Goal: Task Accomplishment & Management: Complete application form

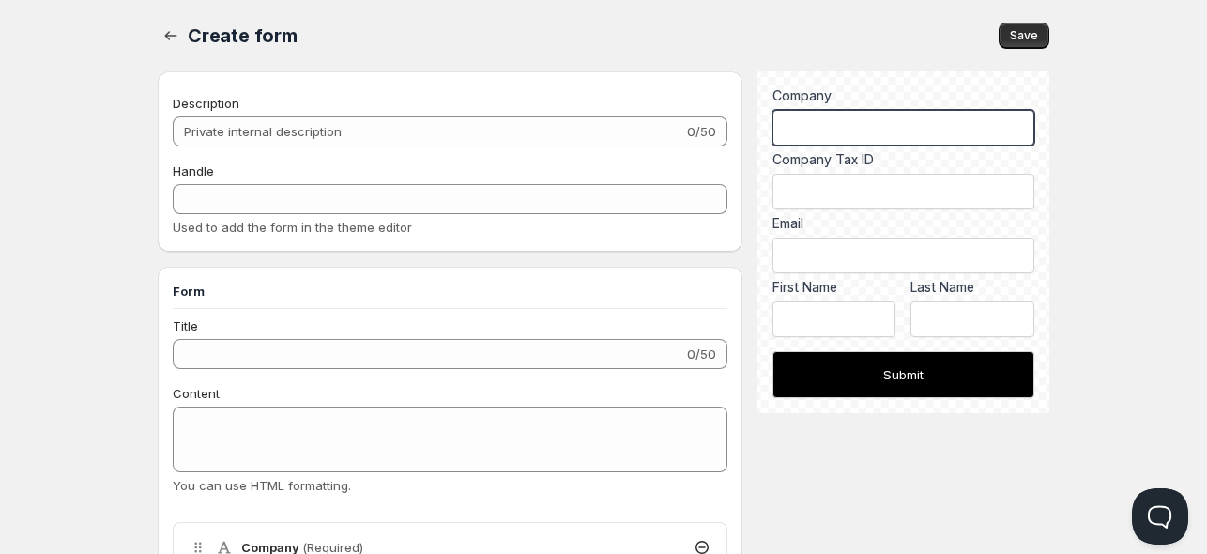
click at [893, 126] on input "Company" at bounding box center [903, 128] width 262 height 36
click at [532, 173] on div "Handle" at bounding box center [450, 170] width 555 height 19
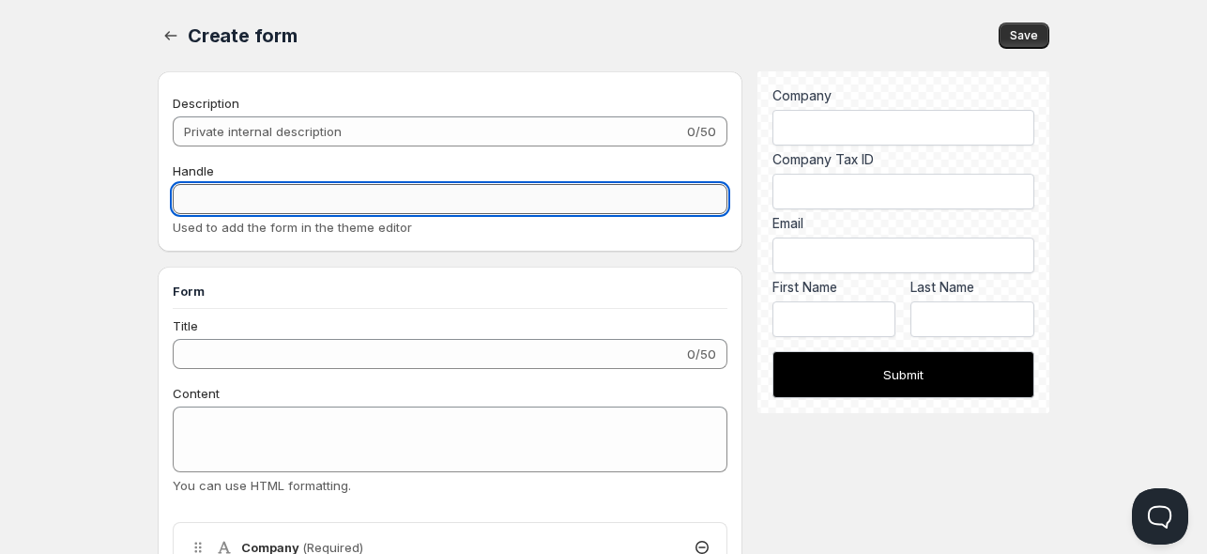
click at [496, 208] on input "Handle" at bounding box center [450, 199] width 555 height 30
type input "cmcdsmcsnv"
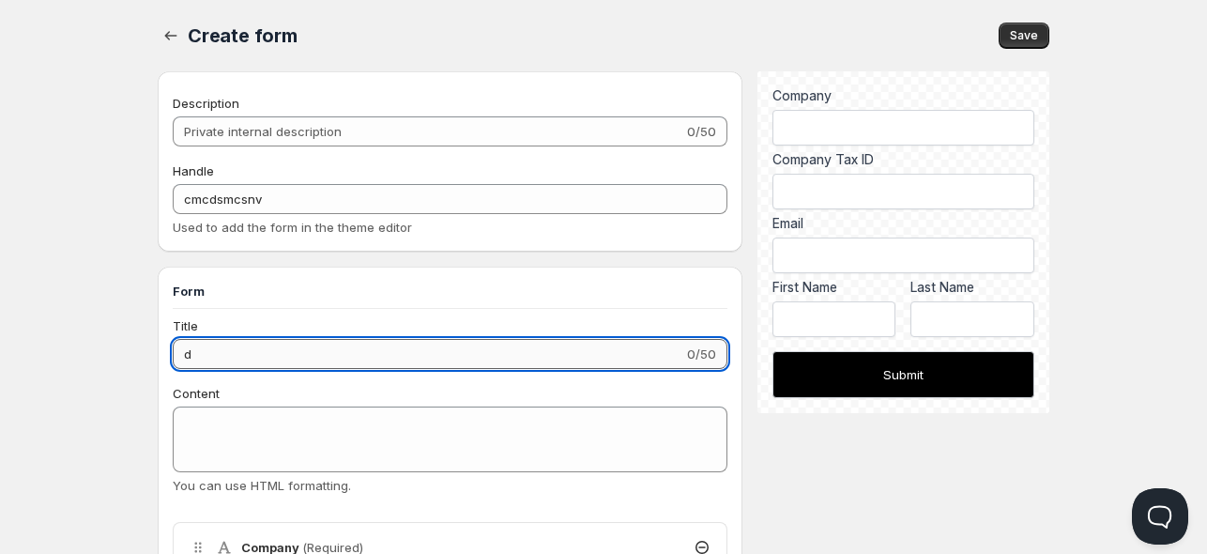
click at [357, 354] on input "d" at bounding box center [428, 354] width 511 height 30
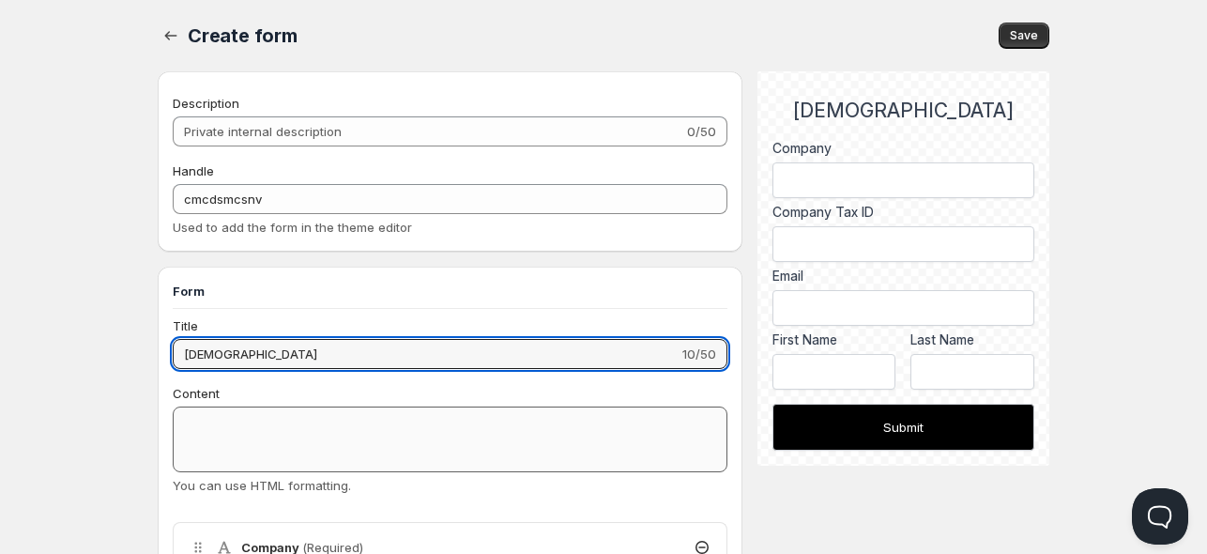
type input "dsnvsddsmv"
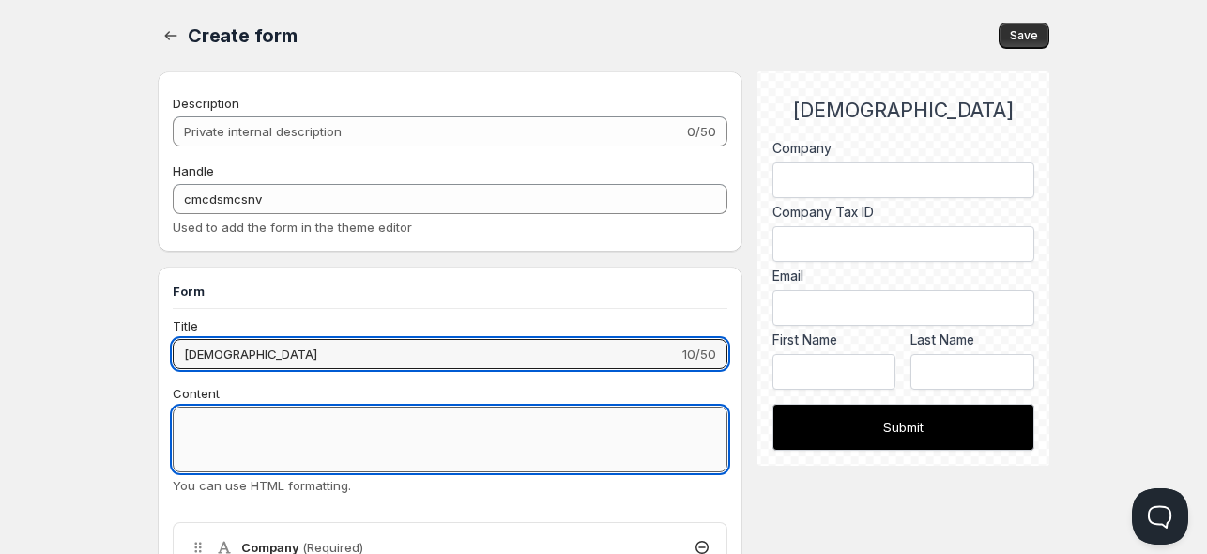
click at [244, 441] on textarea "Content" at bounding box center [450, 439] width 555 height 66
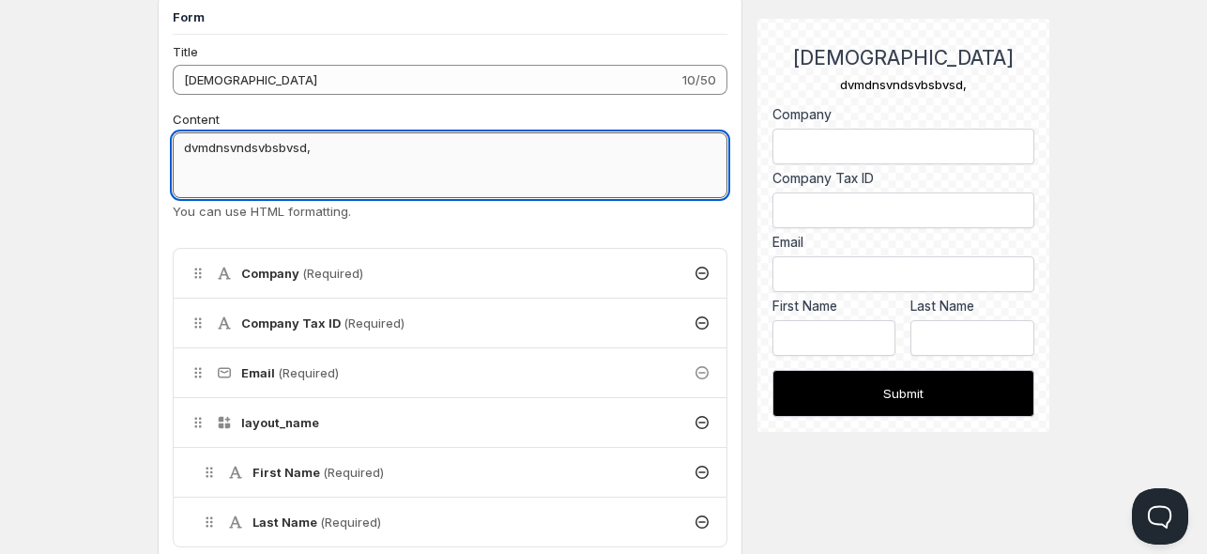
scroll to position [282, 0]
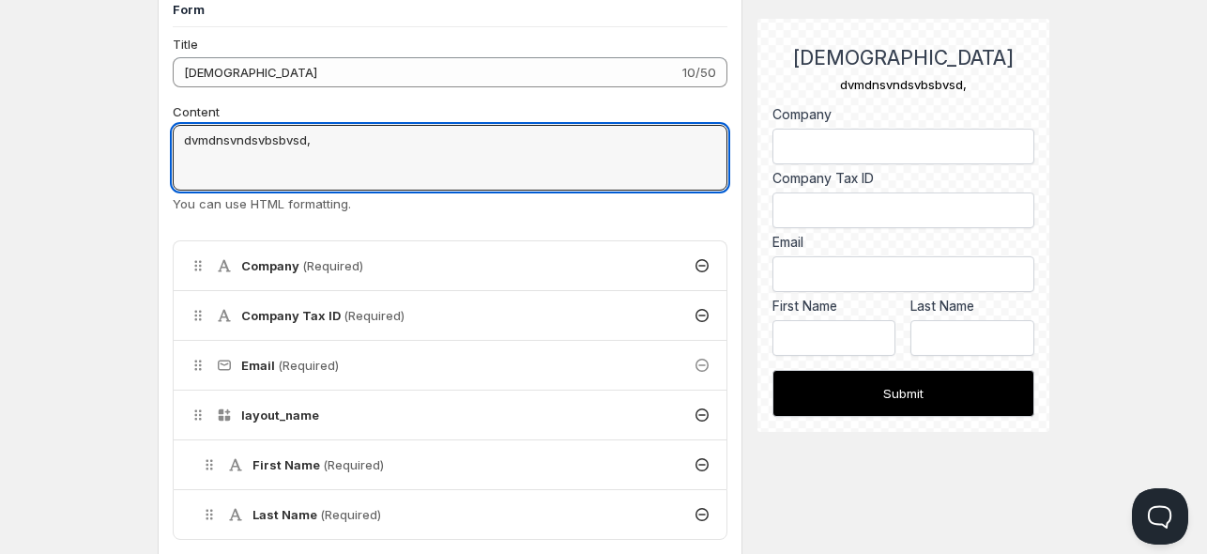
type textarea "dvmdnsvndsvbsbvsd,"
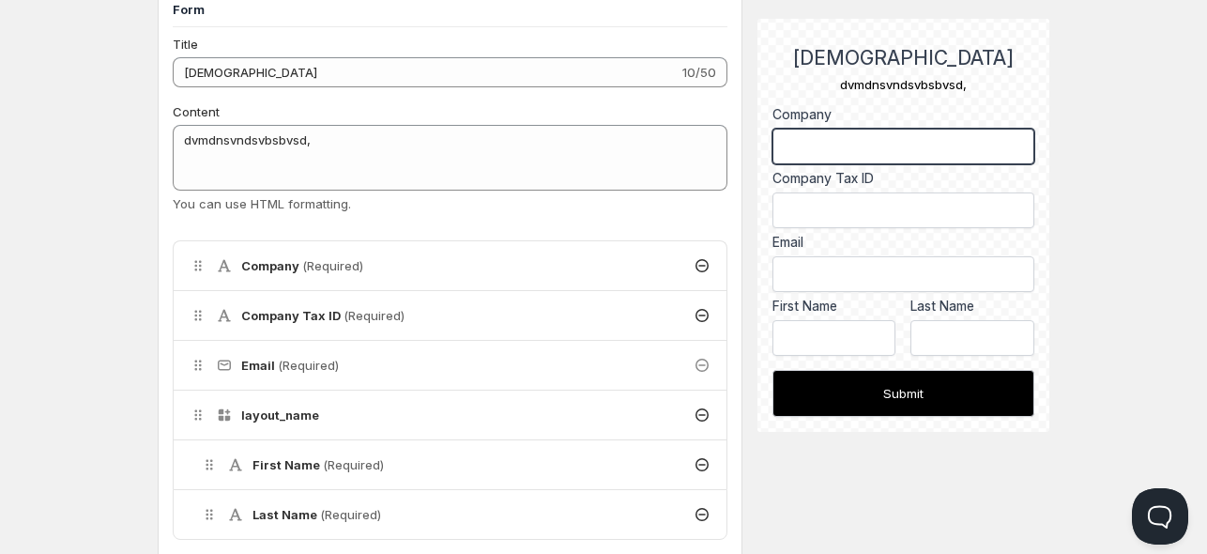
click at [785, 145] on input "Company" at bounding box center [903, 147] width 262 height 36
type input "dnvdbvsd,"
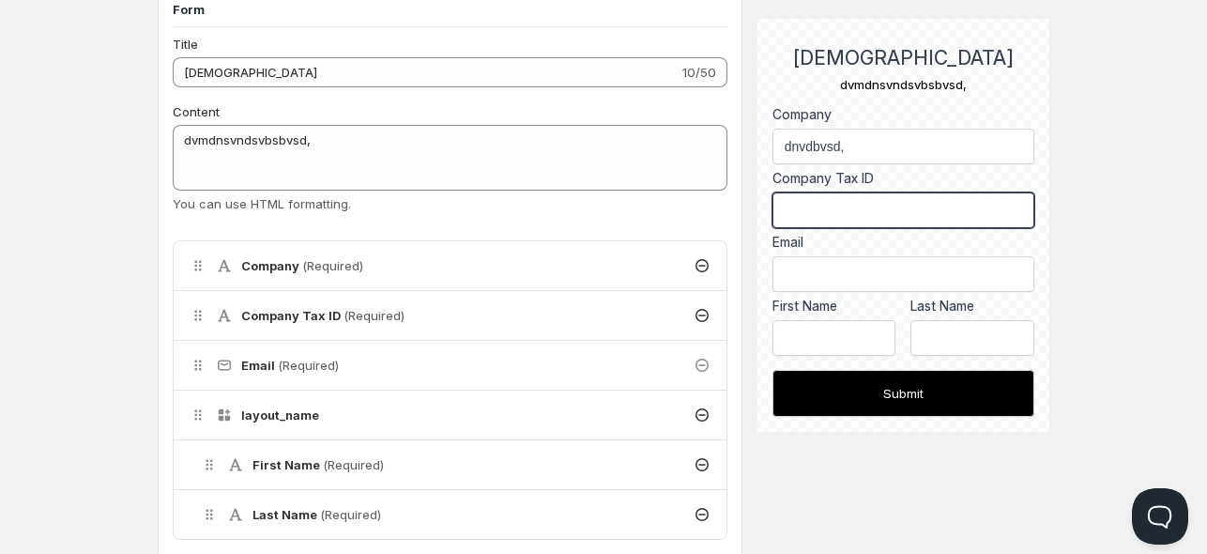
click at [804, 207] on input "Company Tax ID" at bounding box center [903, 210] width 262 height 36
type input ",mdvnds,nvsd,"
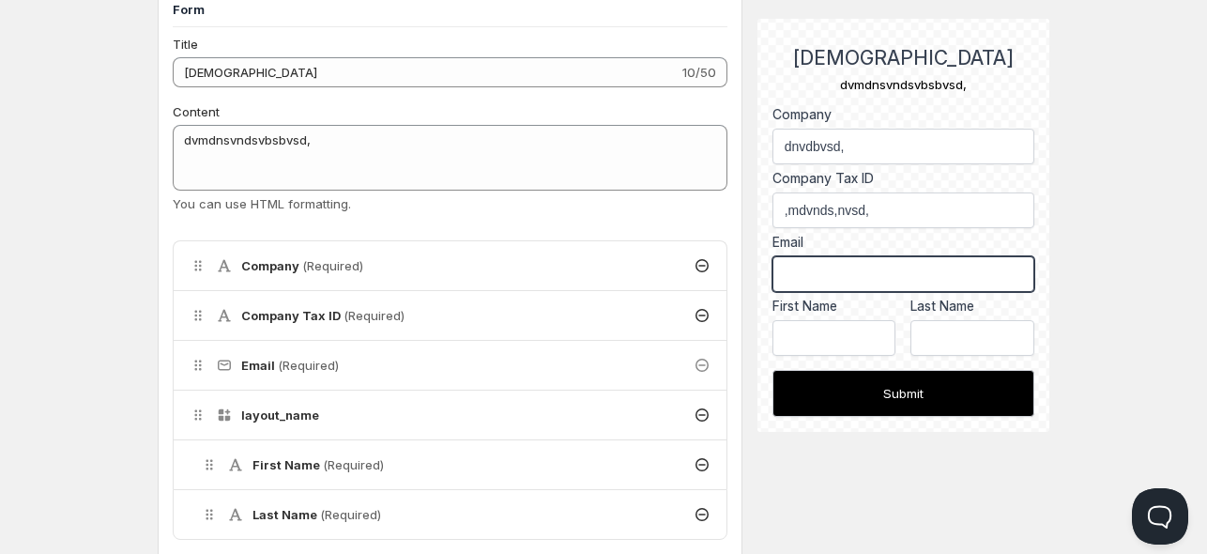
click at [802, 267] on input "text" at bounding box center [903, 274] width 262 height 36
type input "dmvnsdmv"
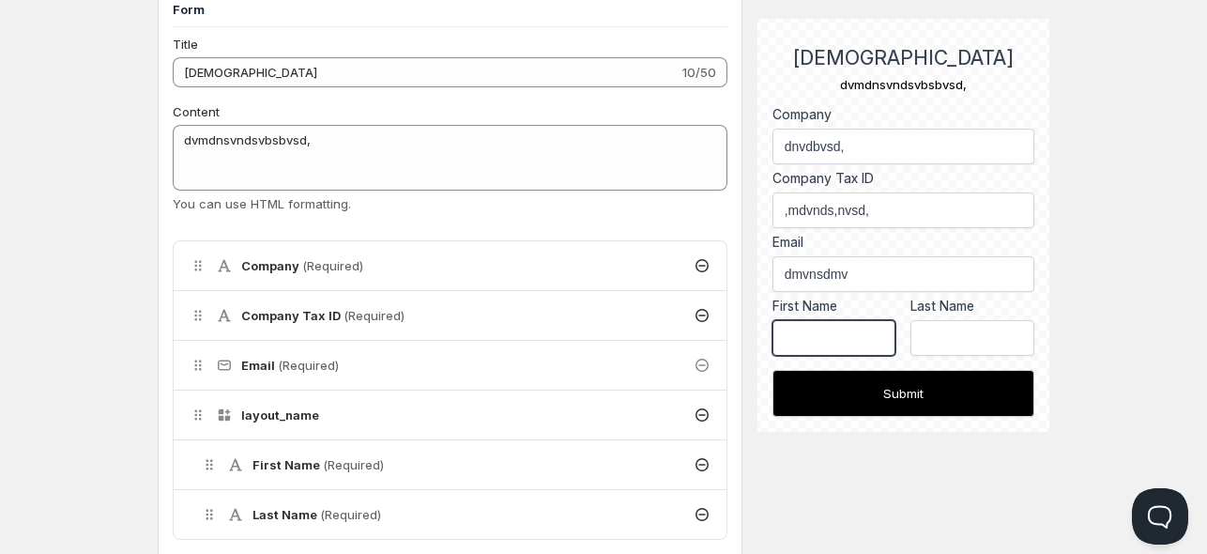
click at [788, 338] on input "First Name" at bounding box center [834, 338] width 124 height 36
type input "d vmd,sv"
click at [968, 337] on input "Last Name" at bounding box center [972, 338] width 124 height 36
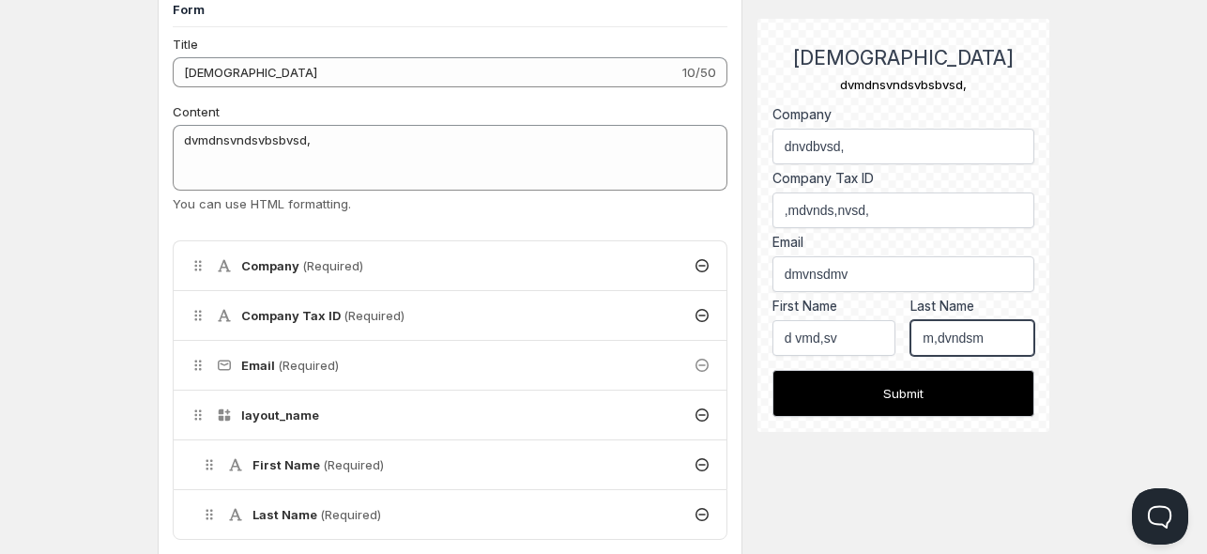
type input "m,dvndsm"
click at [901, 389] on button "Submit" at bounding box center [903, 393] width 262 height 47
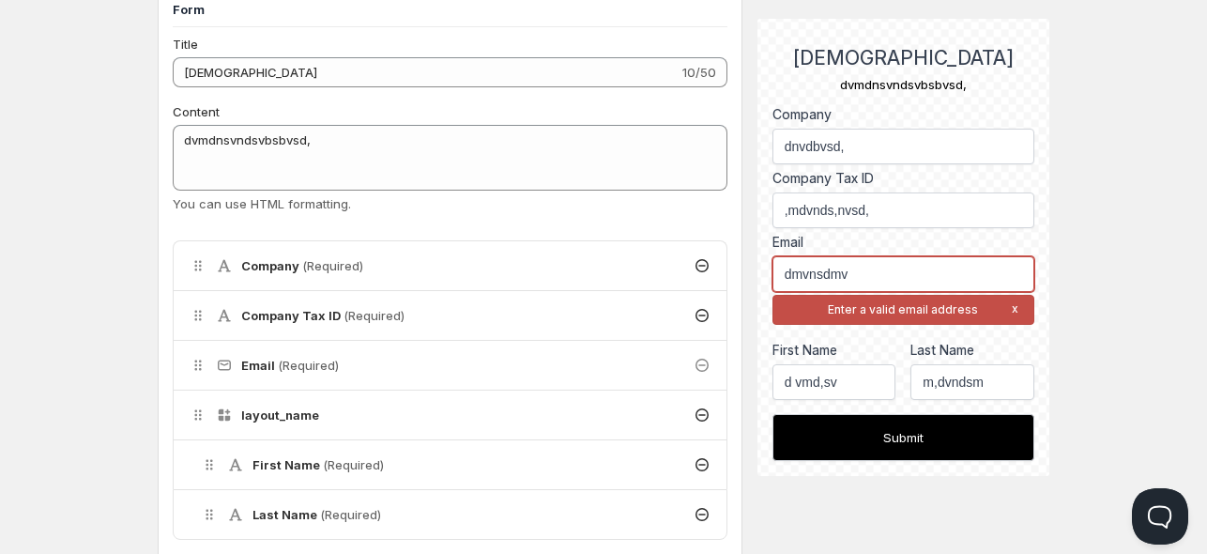
click at [860, 267] on input "dmvnsdmv" at bounding box center [903, 274] width 262 height 36
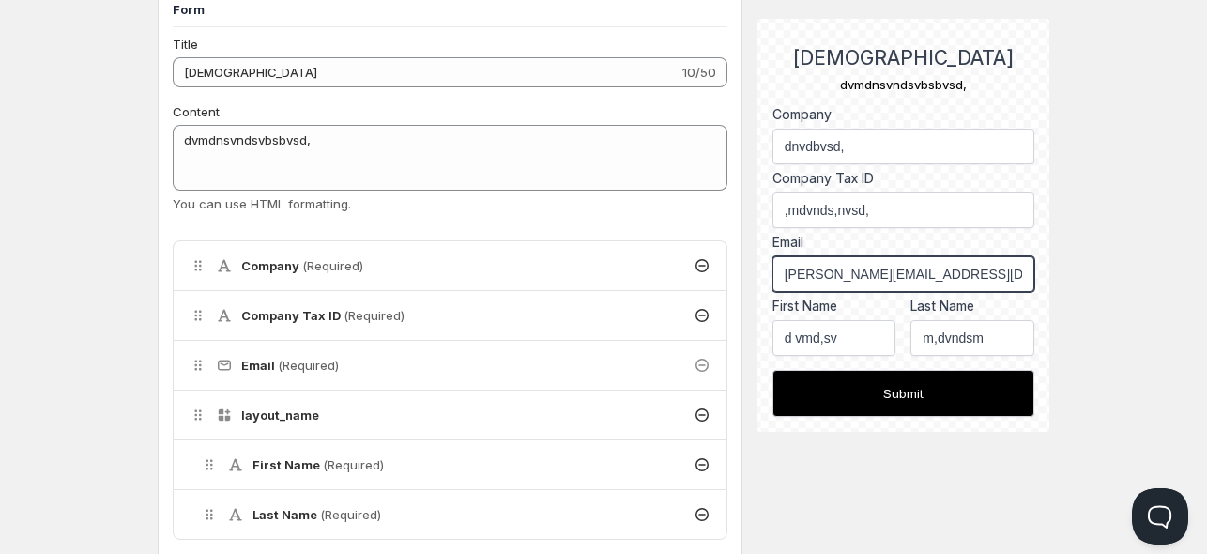
type input "muzammal@gmail.com"
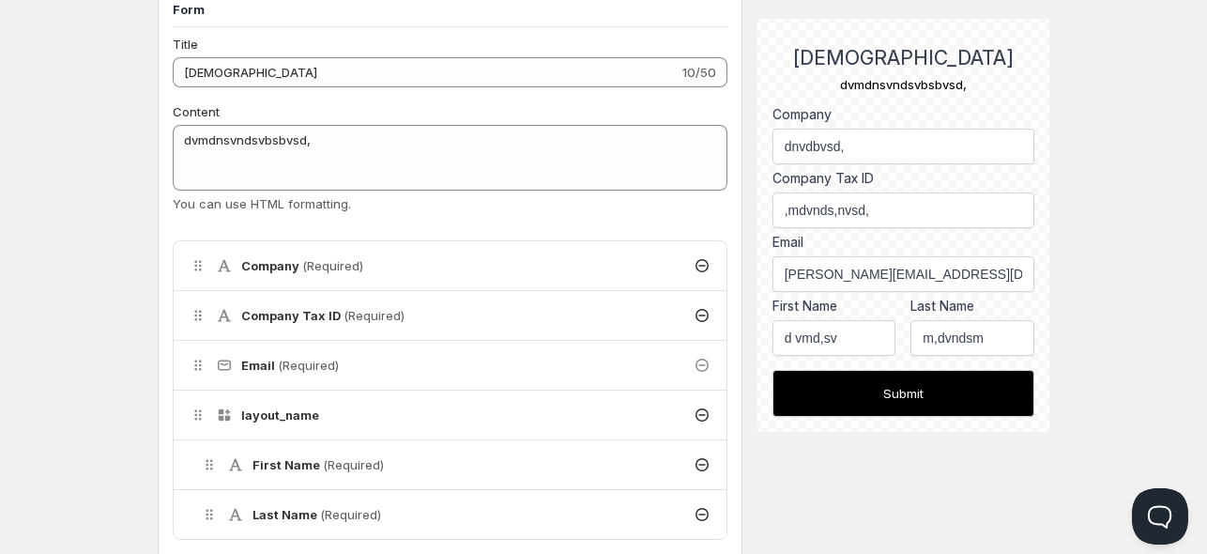
click at [898, 401] on button "Submit" at bounding box center [903, 393] width 262 height 47
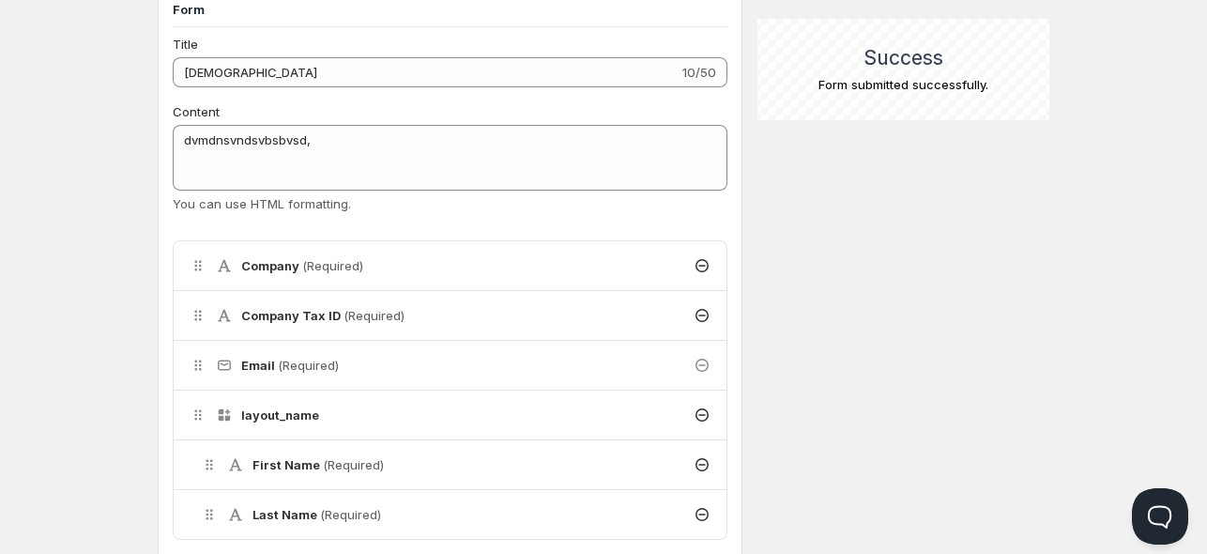
click at [876, 57] on h2 "Success" at bounding box center [903, 58] width 262 height 24
drag, startPoint x: 990, startPoint y: 82, endPoint x: 820, endPoint y: 53, distance: 172.2
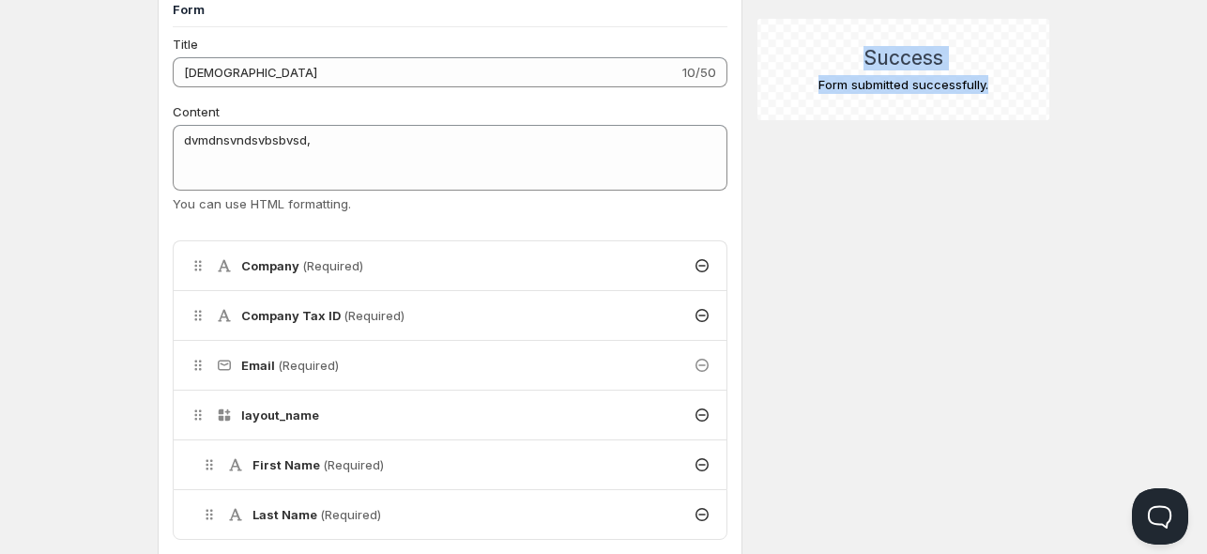
click at [820, 53] on div "Success Form submitted successfully." at bounding box center [903, 69] width 262 height 71
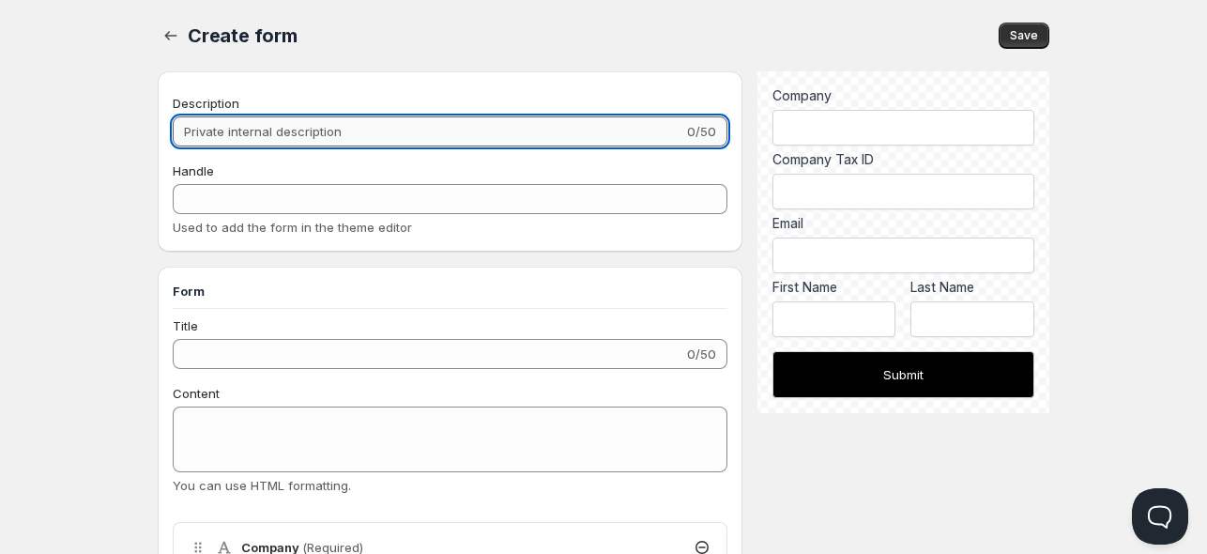
click at [253, 131] on input "Description" at bounding box center [428, 131] width 511 height 30
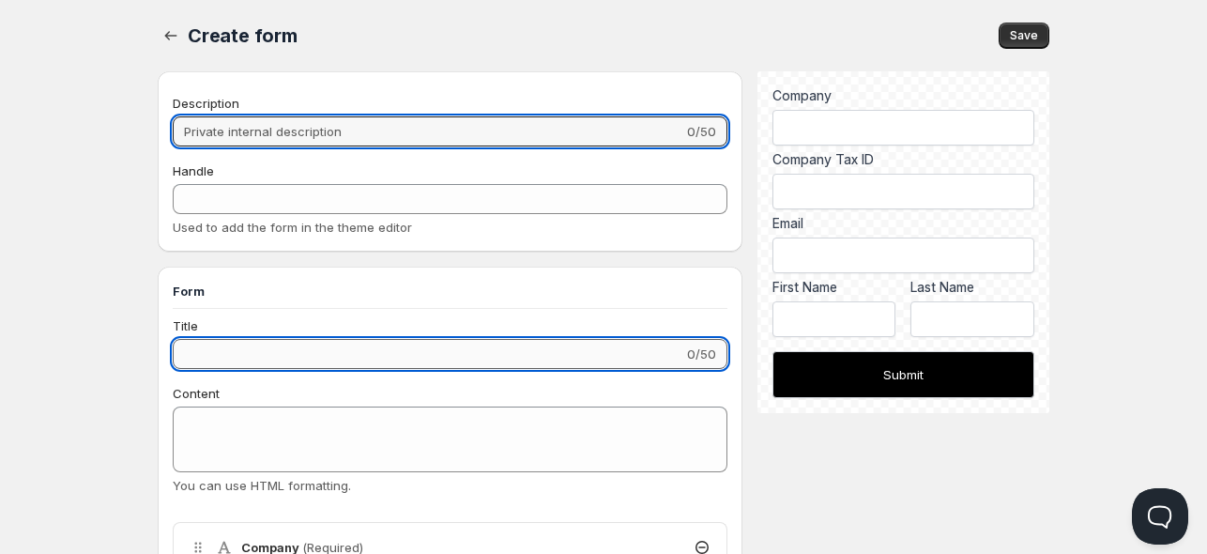
click at [213, 352] on input "Title" at bounding box center [428, 354] width 511 height 30
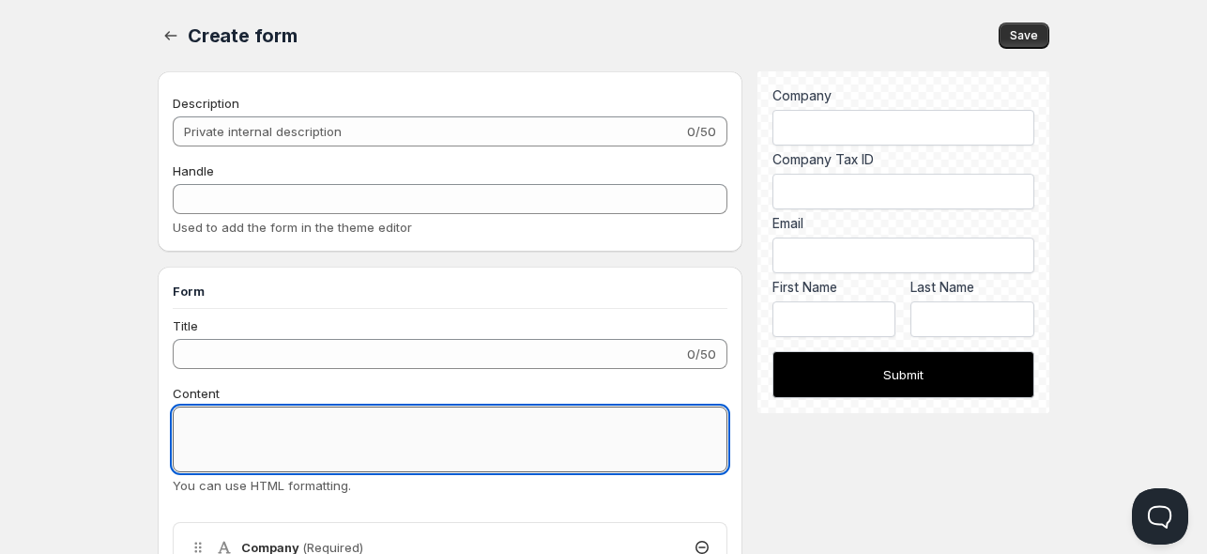
click at [234, 448] on textarea "Content" at bounding box center [450, 439] width 555 height 66
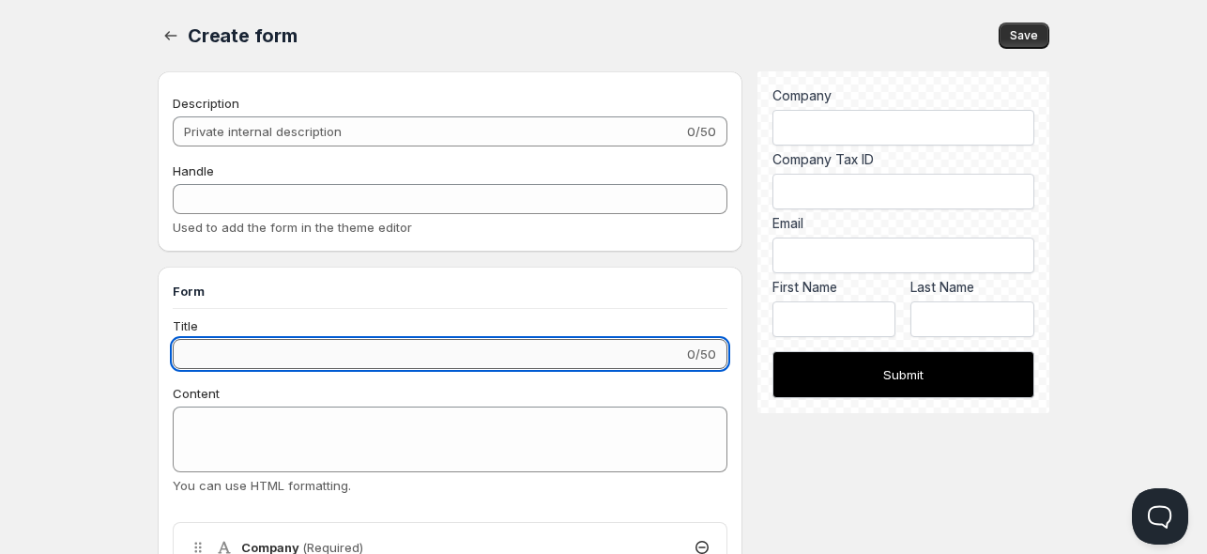
click at [217, 345] on input "Title" at bounding box center [428, 354] width 511 height 30
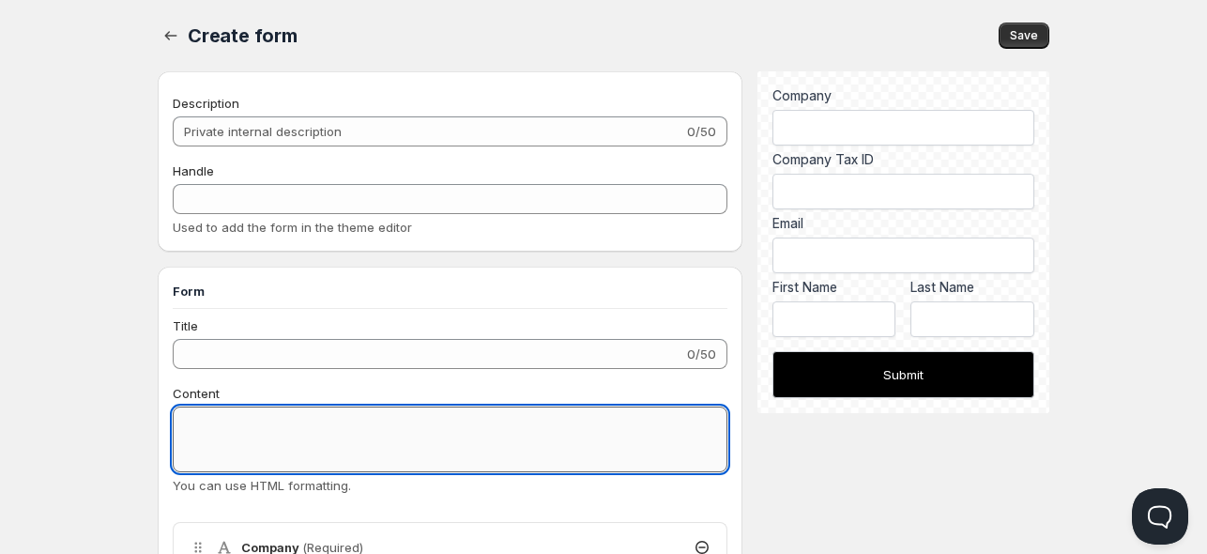
click at [242, 446] on textarea "Content" at bounding box center [450, 439] width 555 height 66
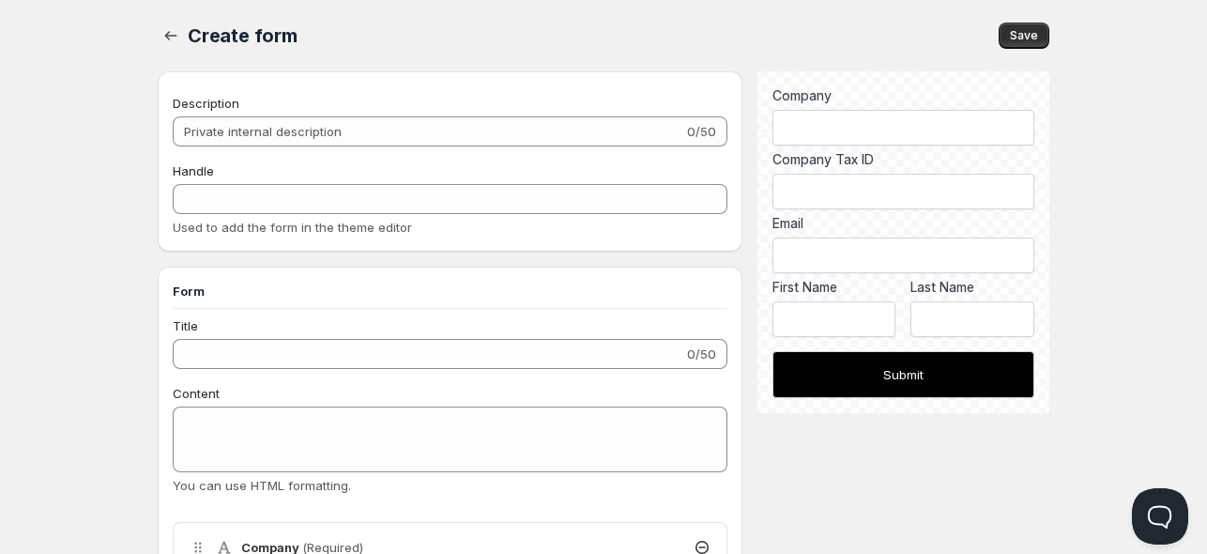
click at [261, 221] on span "Used to add the form in the theme editor" at bounding box center [292, 227] width 239 height 15
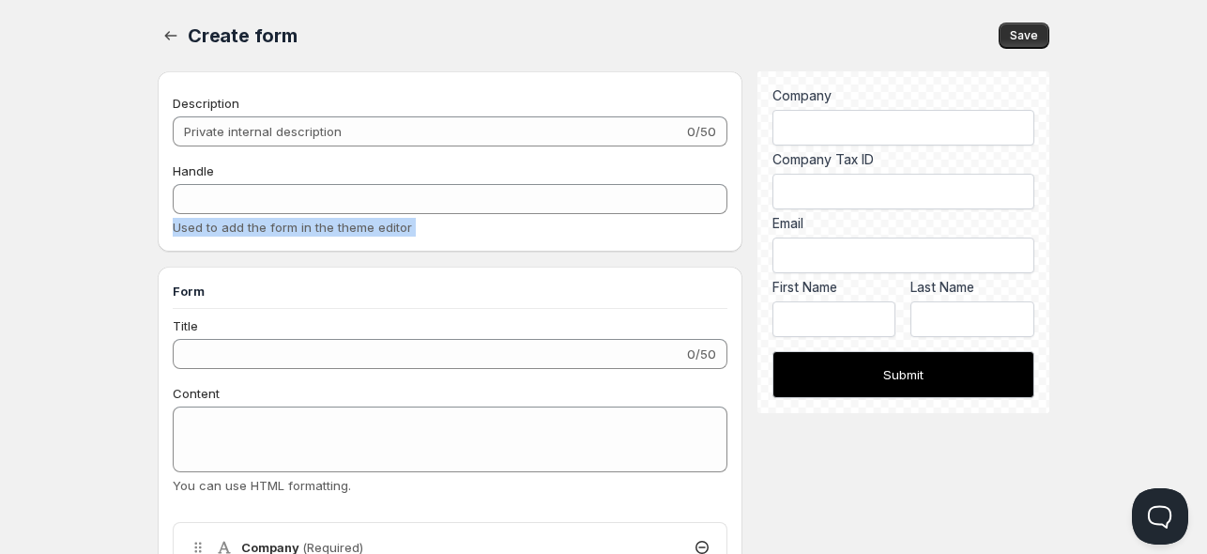
click at [261, 221] on span "Used to add the form in the theme editor" at bounding box center [292, 227] width 239 height 15
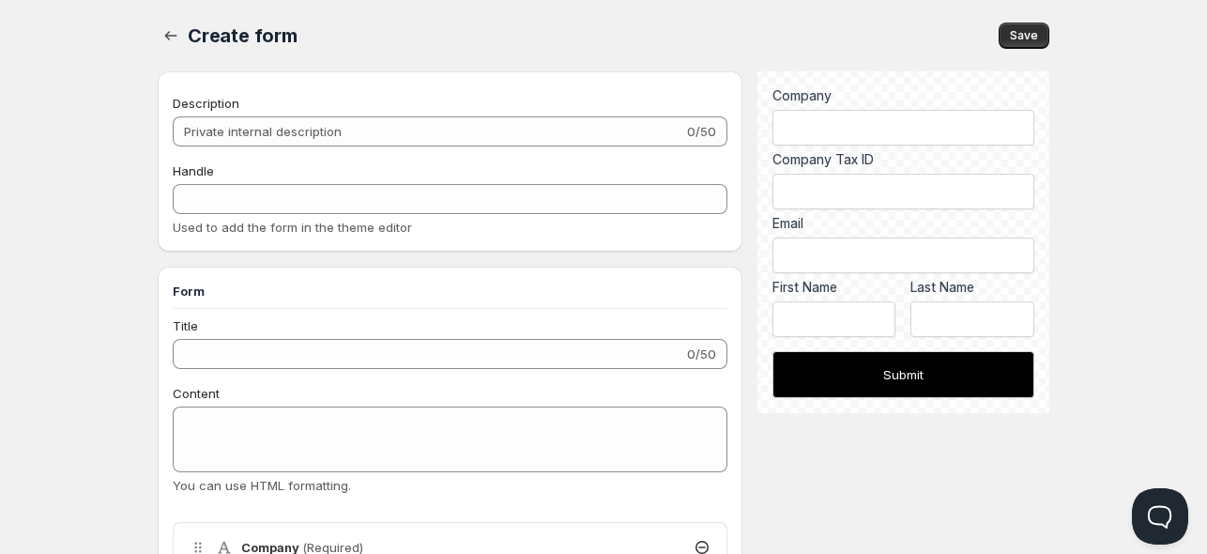
click at [261, 221] on span "Used to add the form in the theme editor" at bounding box center [292, 227] width 239 height 15
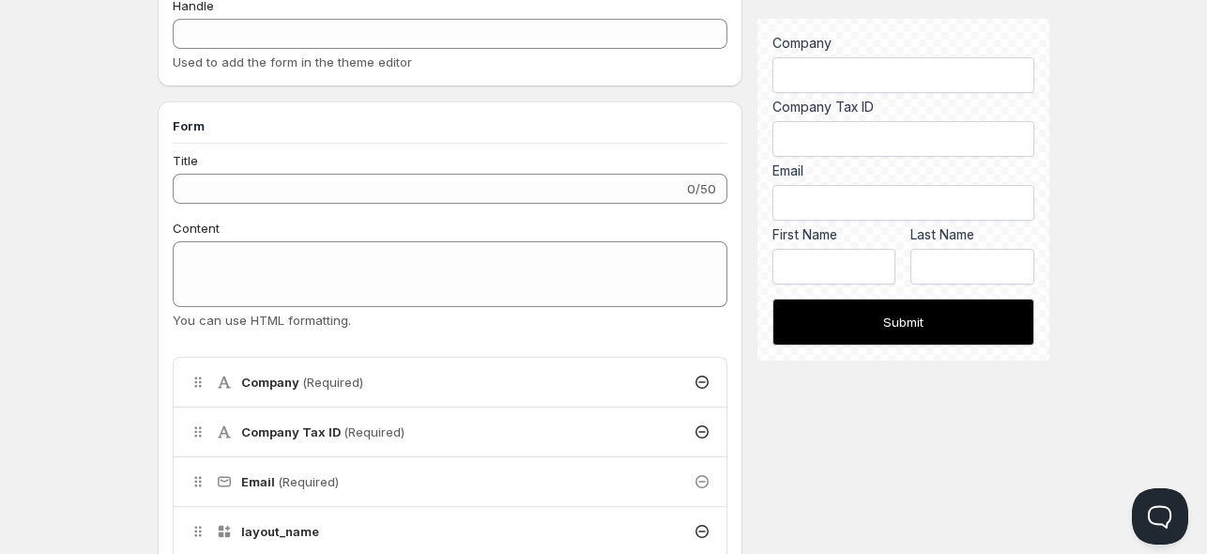
scroll to position [195, 0]
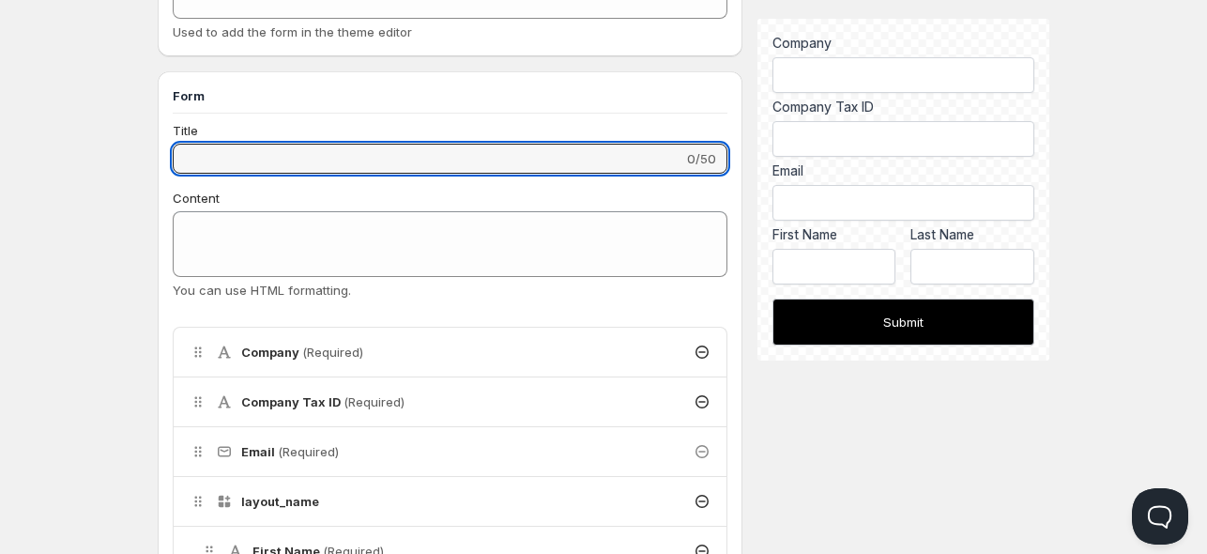
click at [271, 145] on input "Title" at bounding box center [428, 159] width 511 height 30
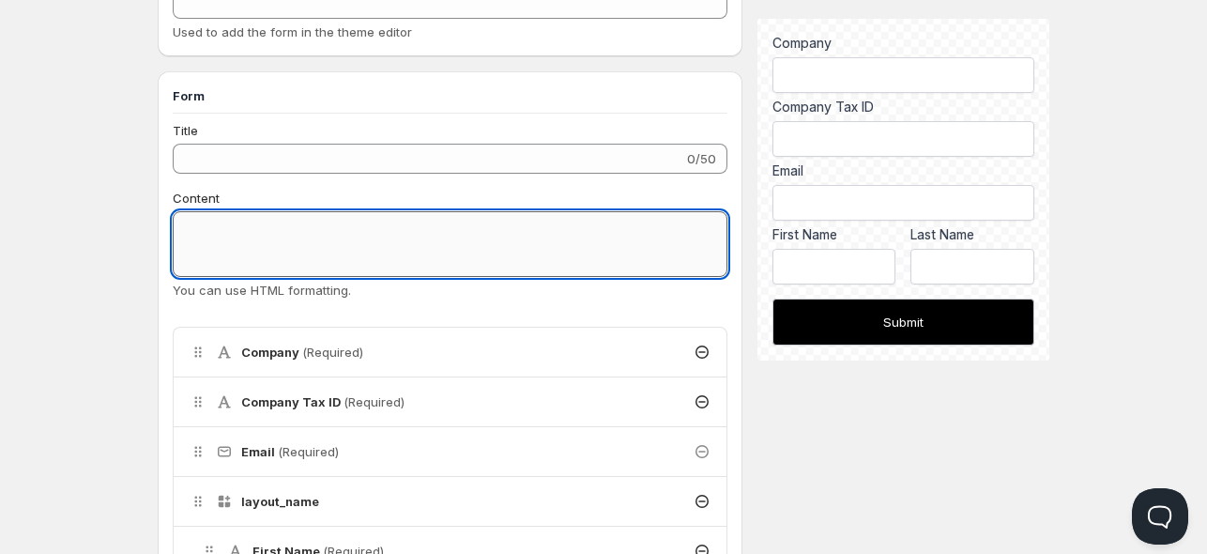
click at [270, 248] on textarea "Content" at bounding box center [450, 244] width 555 height 66
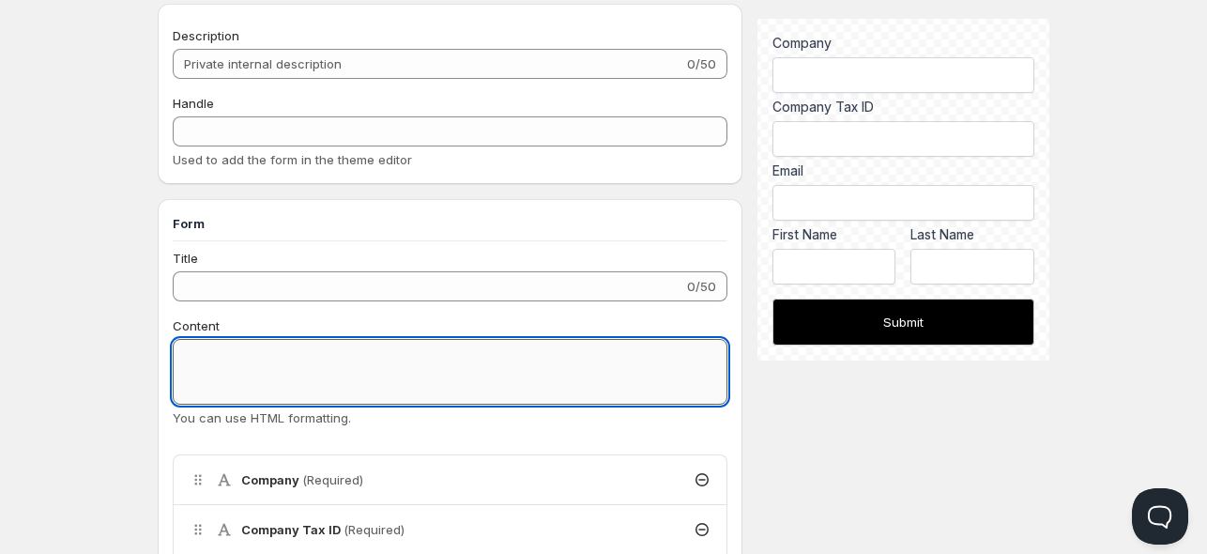
scroll to position [68, 0]
click at [270, 249] on div "Title" at bounding box center [450, 258] width 555 height 19
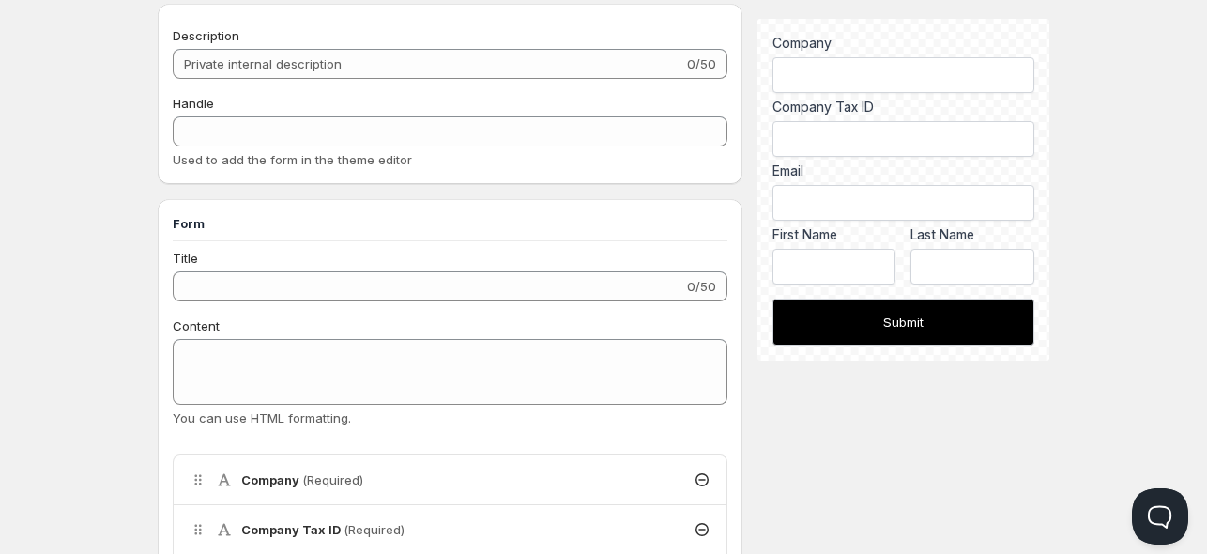
click at [267, 269] on div "Title 0/50" at bounding box center [450, 275] width 555 height 53
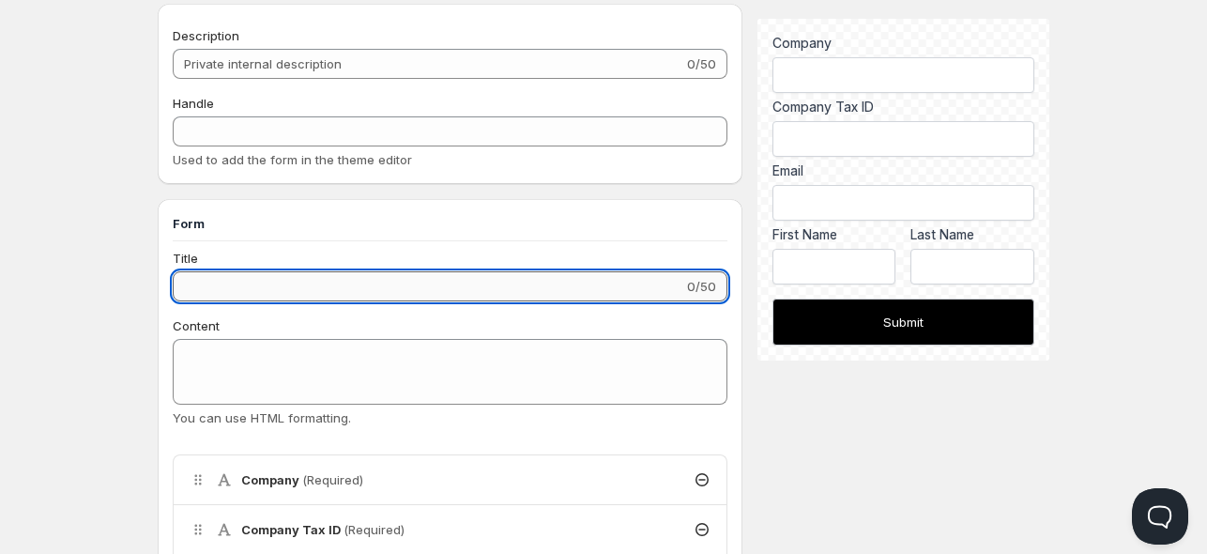
click at [263, 277] on input "Title" at bounding box center [428, 286] width 511 height 30
type input "2"
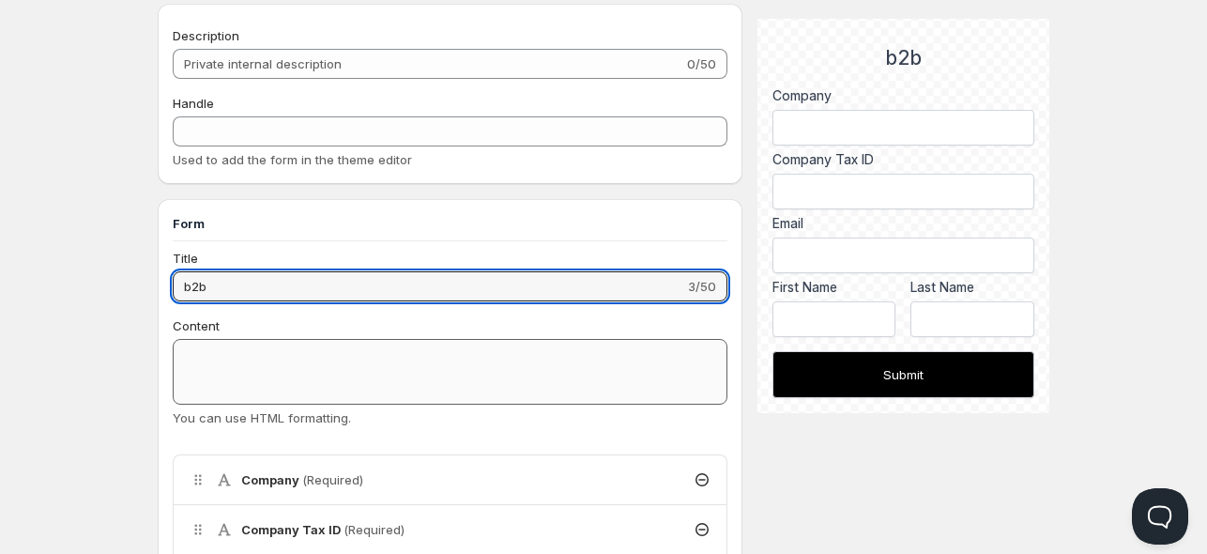
type input "b2b"
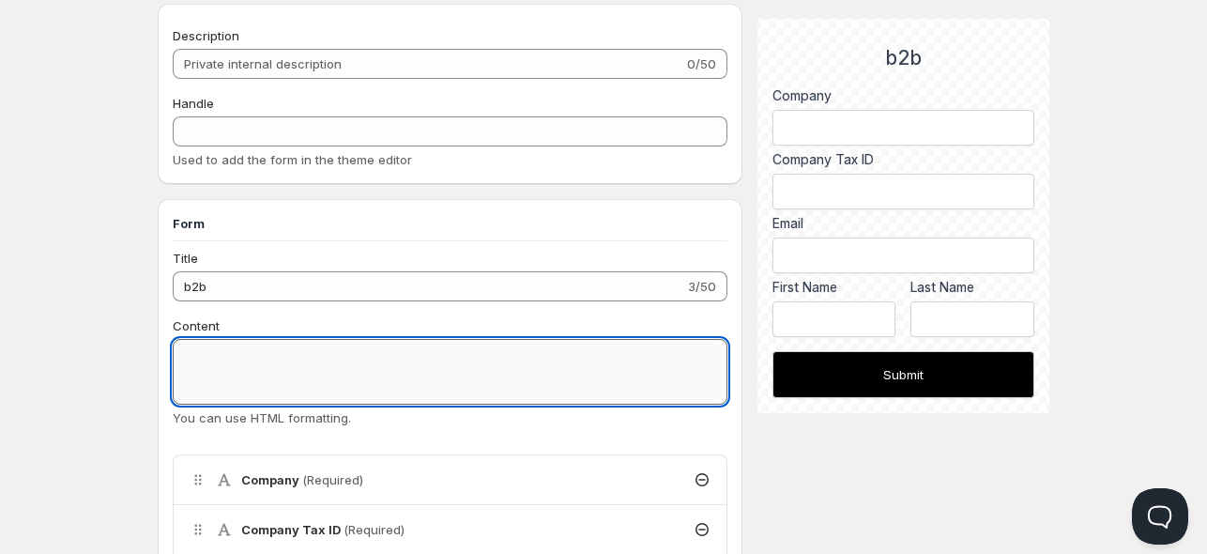
click at [256, 367] on textarea "Content" at bounding box center [450, 372] width 555 height 66
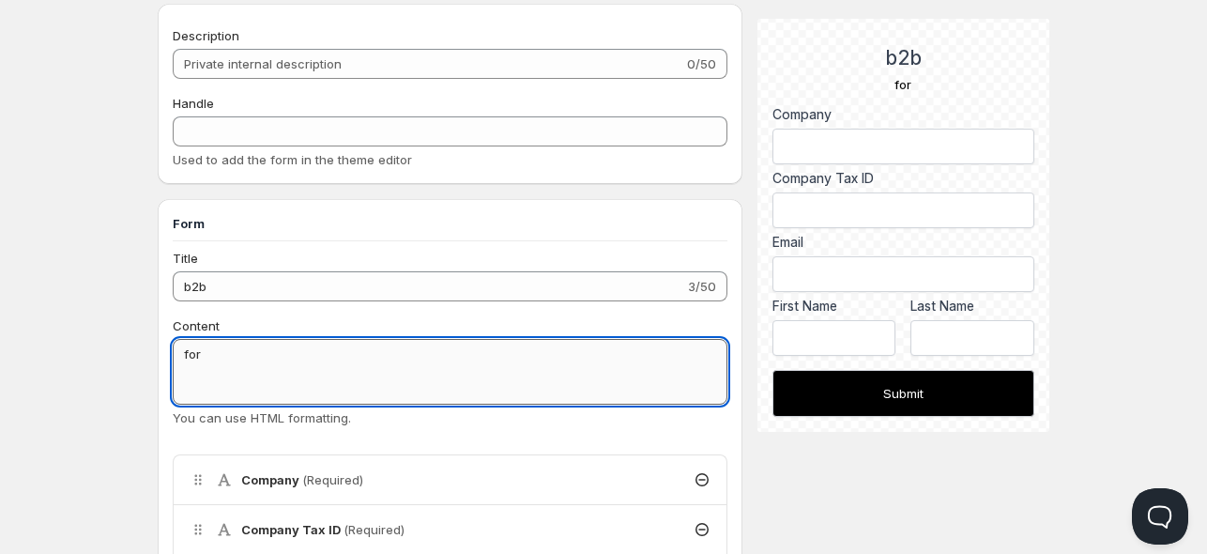
click at [256, 367] on textarea "for" at bounding box center [450, 372] width 555 height 66
type textarea "for it business onlu"
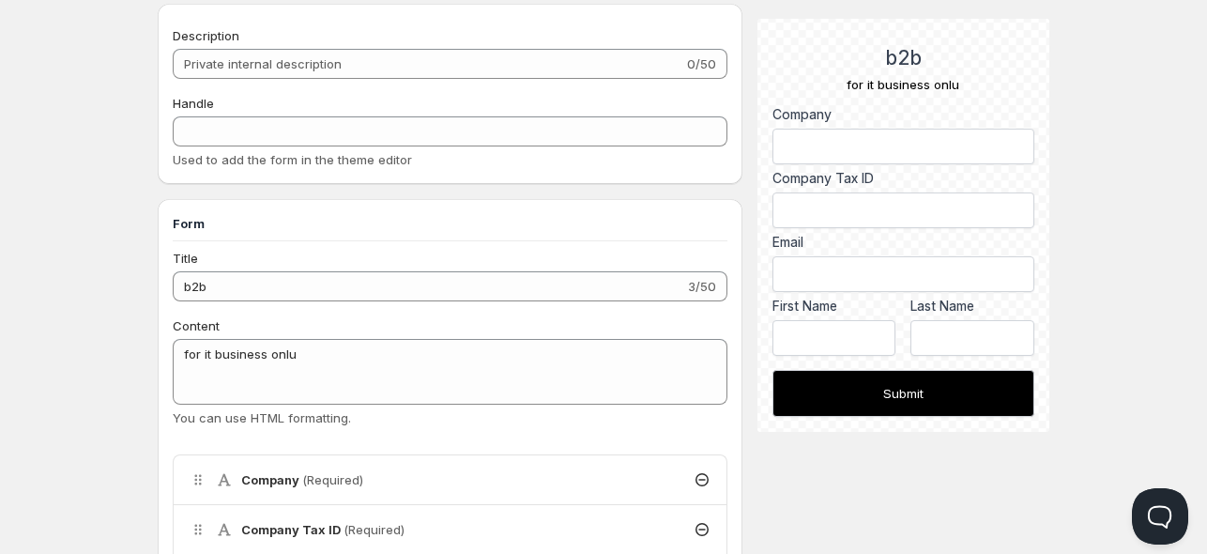
click at [236, 254] on div "Title" at bounding box center [450, 258] width 555 height 19
click at [909, 55] on h2 "b2b" at bounding box center [903, 58] width 262 height 24
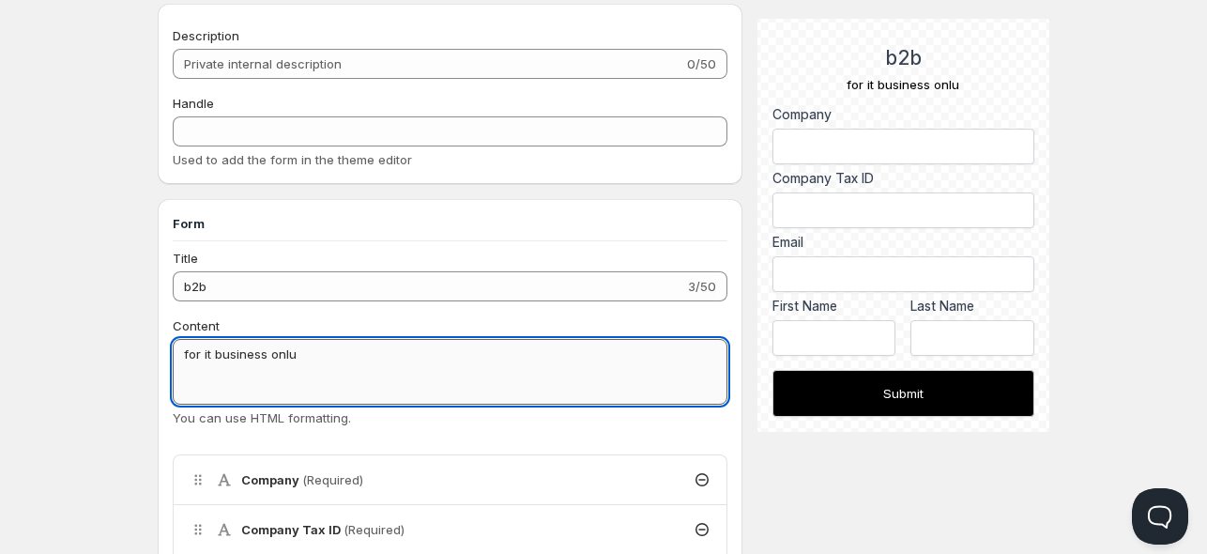
click at [361, 360] on textarea "for it business onlu" at bounding box center [450, 372] width 555 height 66
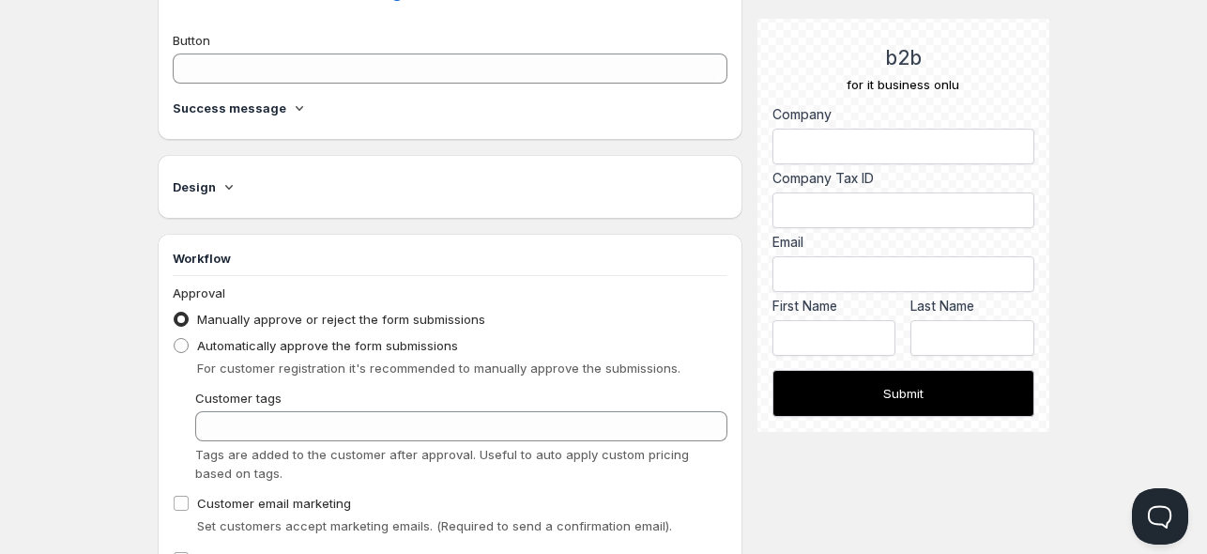
scroll to position [869, 0]
click at [210, 191] on h4 "Design" at bounding box center [194, 185] width 43 height 19
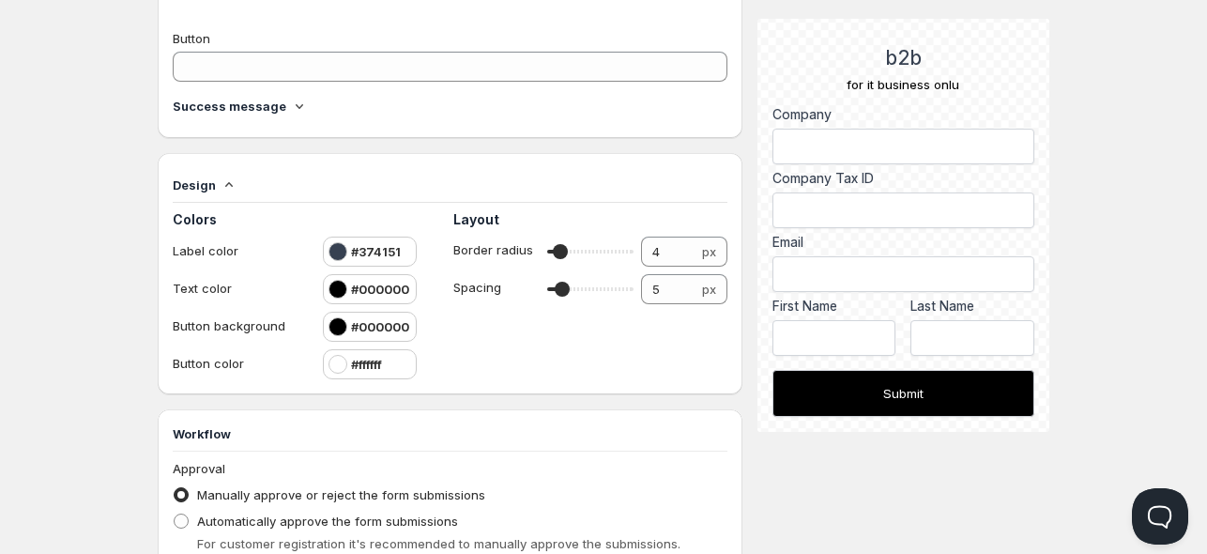
click at [227, 176] on icon at bounding box center [229, 185] width 19 height 19
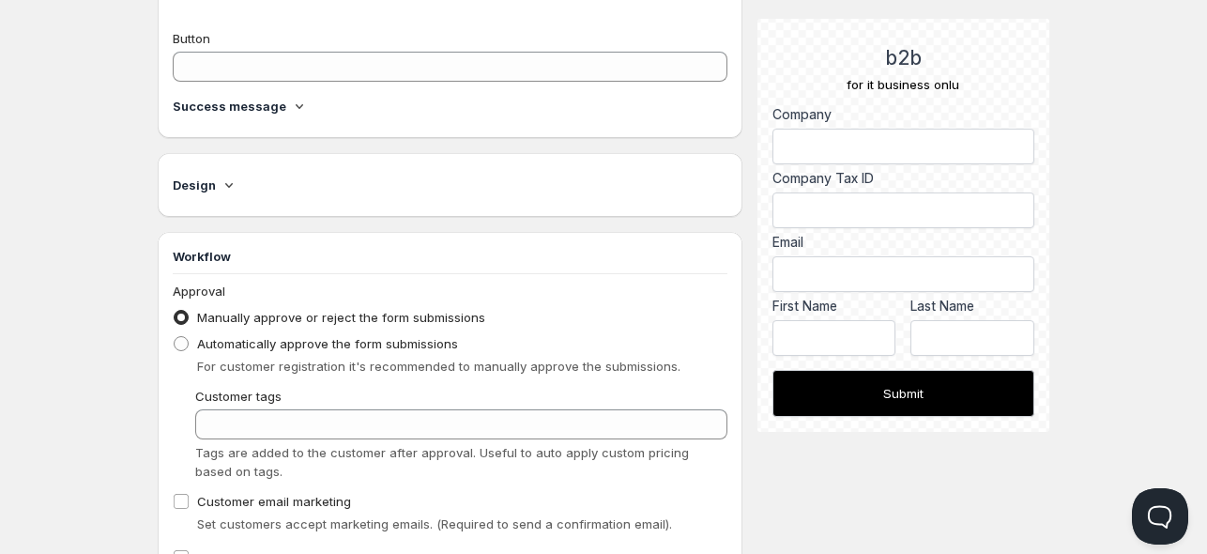
click at [290, 103] on icon at bounding box center [299, 106] width 19 height 19
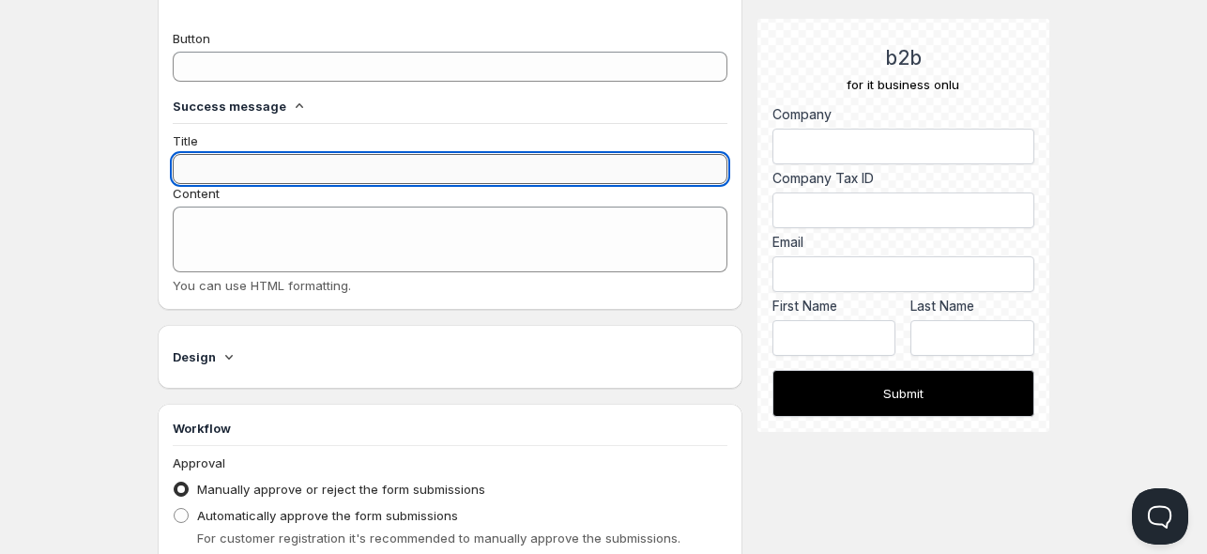
click at [233, 170] on input "Title" at bounding box center [450, 169] width 555 height 30
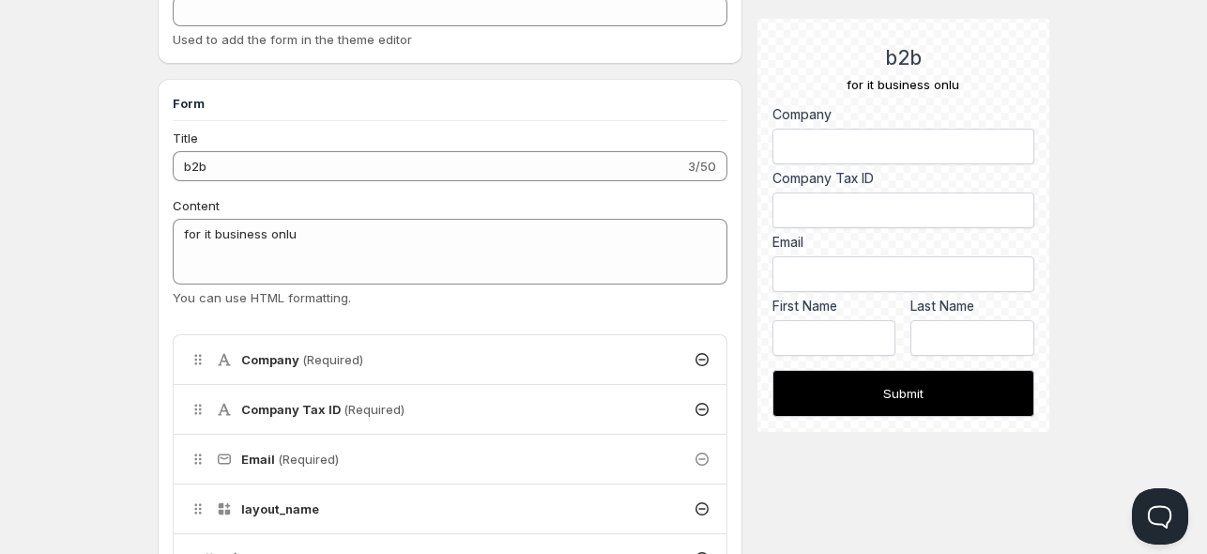
scroll to position [191, 0]
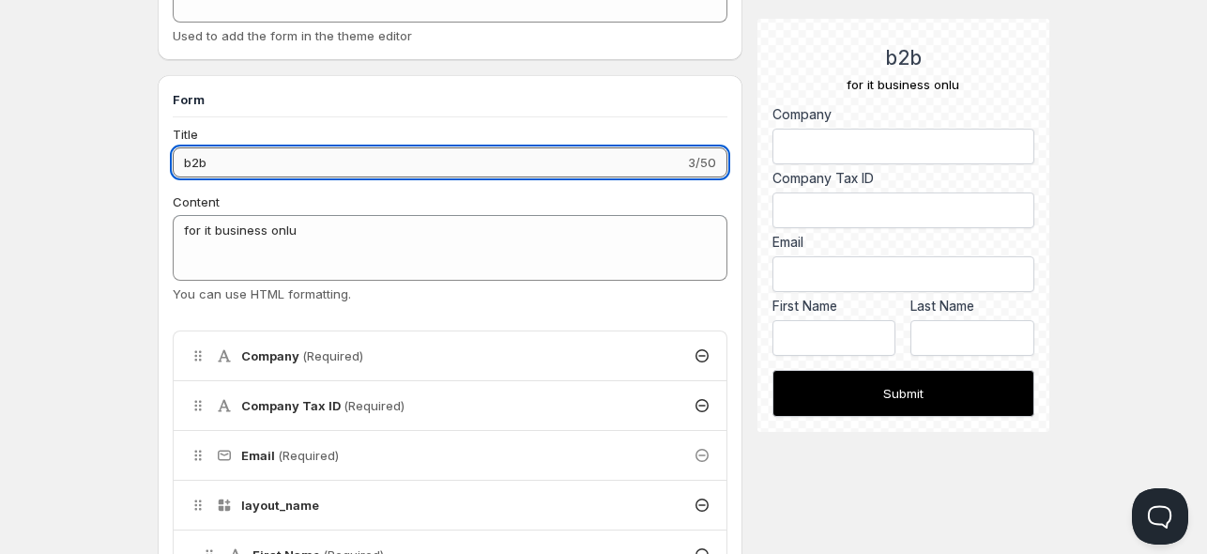
click at [205, 159] on input "b2b" at bounding box center [429, 162] width 512 height 30
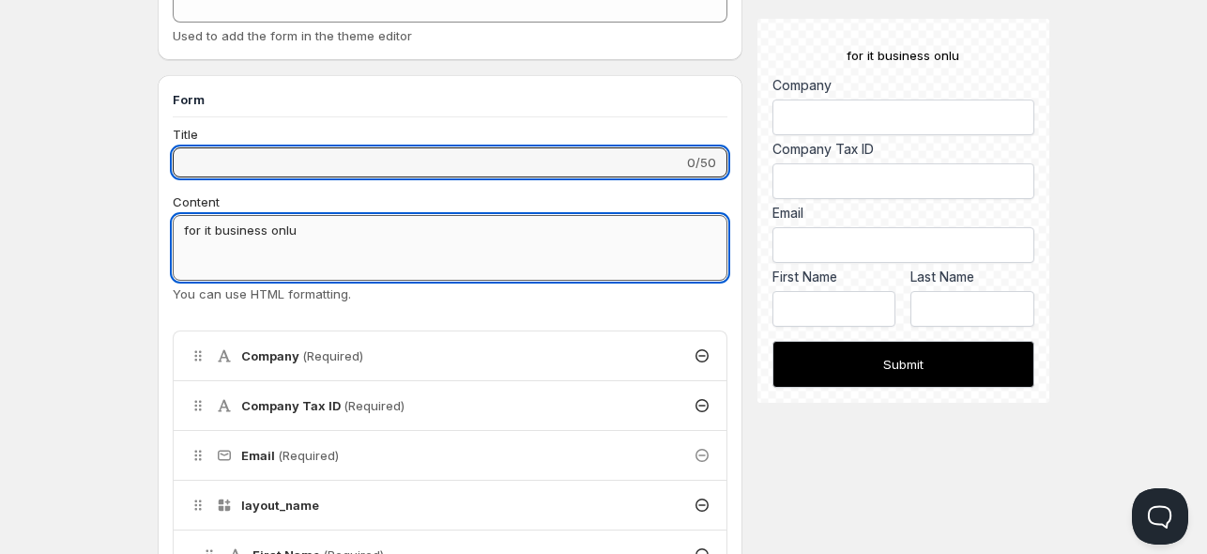
click at [205, 227] on textarea "for it business onlu" at bounding box center [450, 248] width 555 height 66
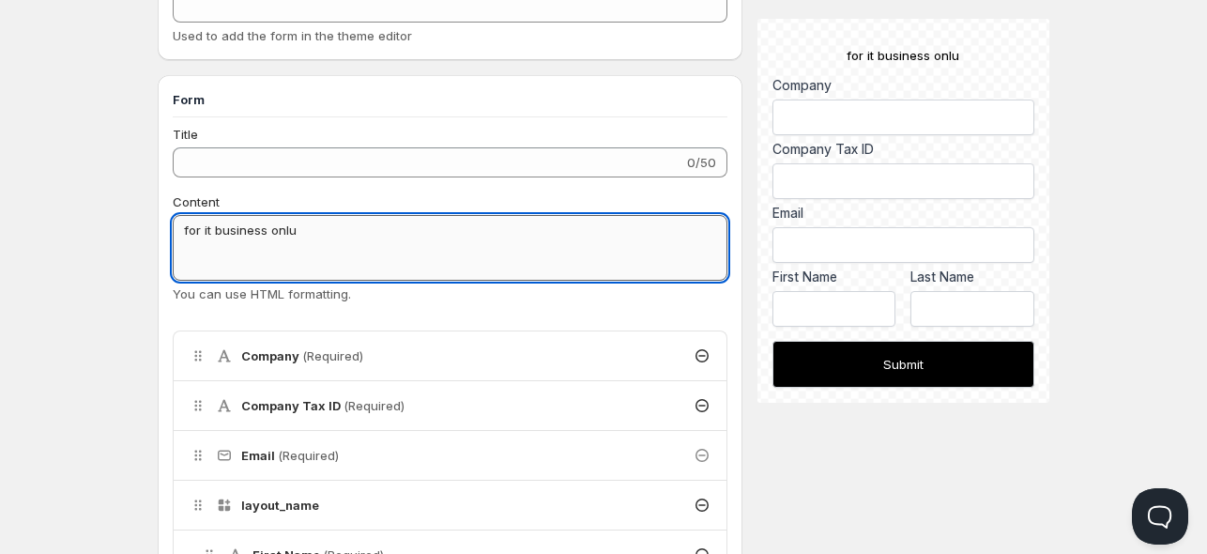
click at [205, 227] on textarea "for it business onlu" at bounding box center [450, 248] width 555 height 66
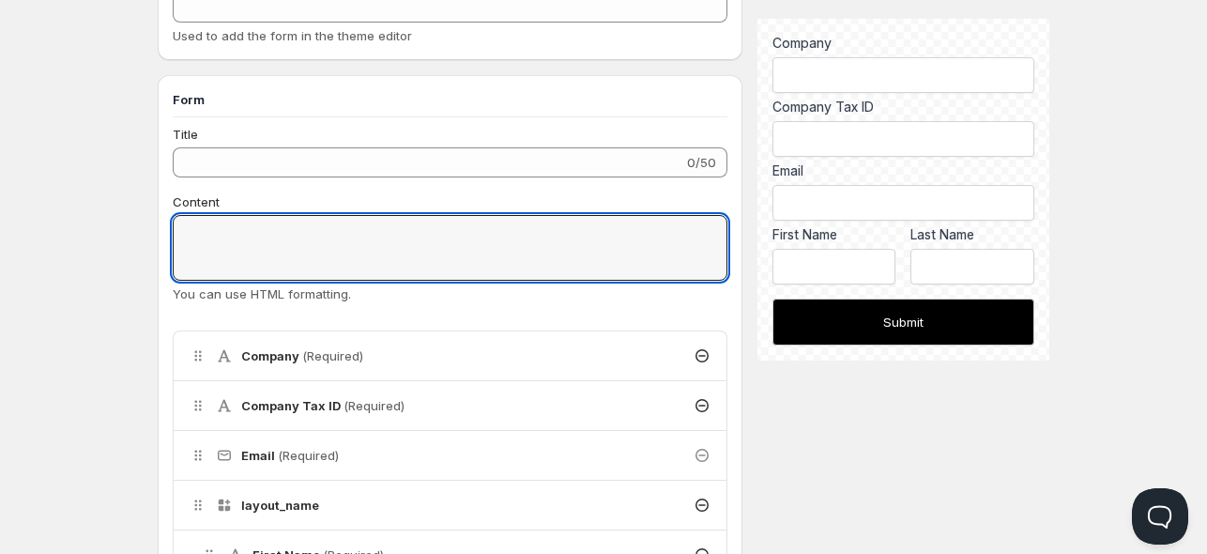
scroll to position [0, 0]
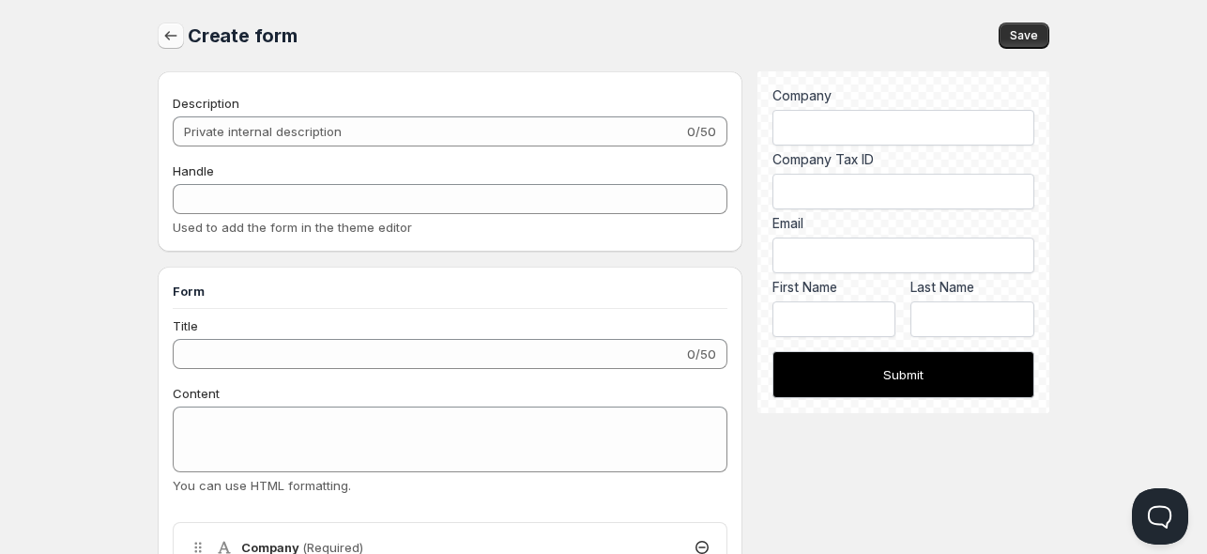
click at [175, 44] on icon "button" at bounding box center [170, 35] width 19 height 19
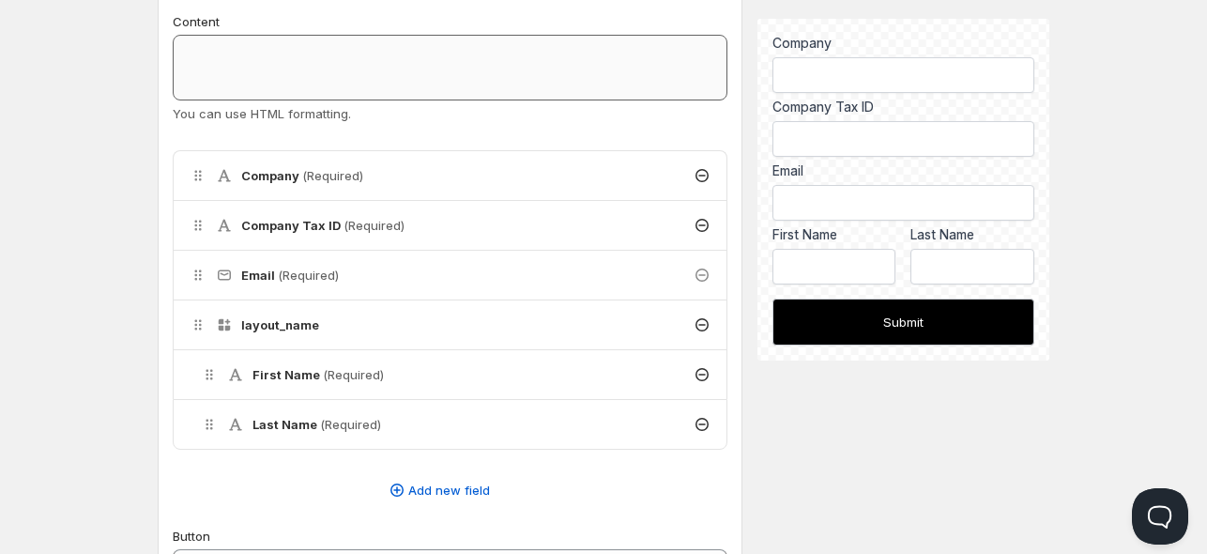
scroll to position [255, 0]
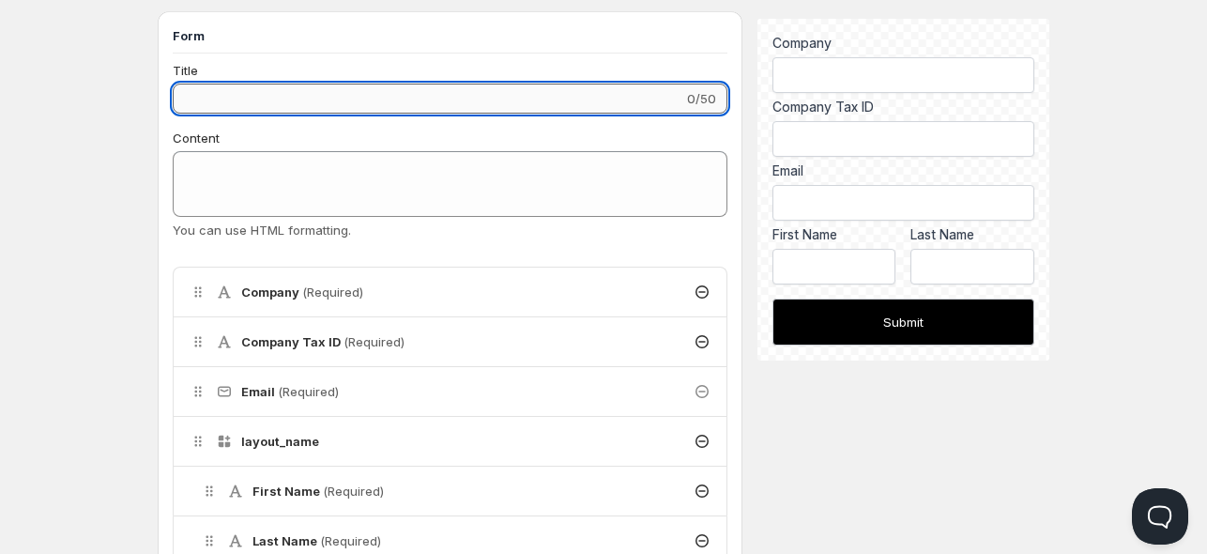
click at [306, 99] on input "Title" at bounding box center [428, 99] width 511 height 30
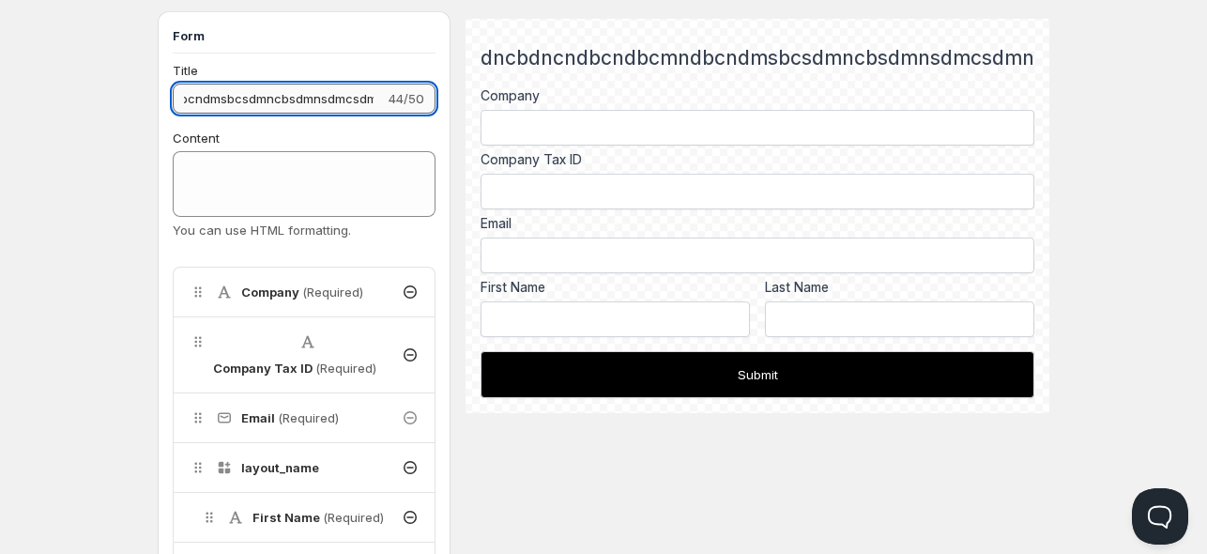
scroll to position [0, 179]
type input "dncbdncndbcndbcmndbcndmsbcsdmncbsdmnsdmcsdmncbsdmn"
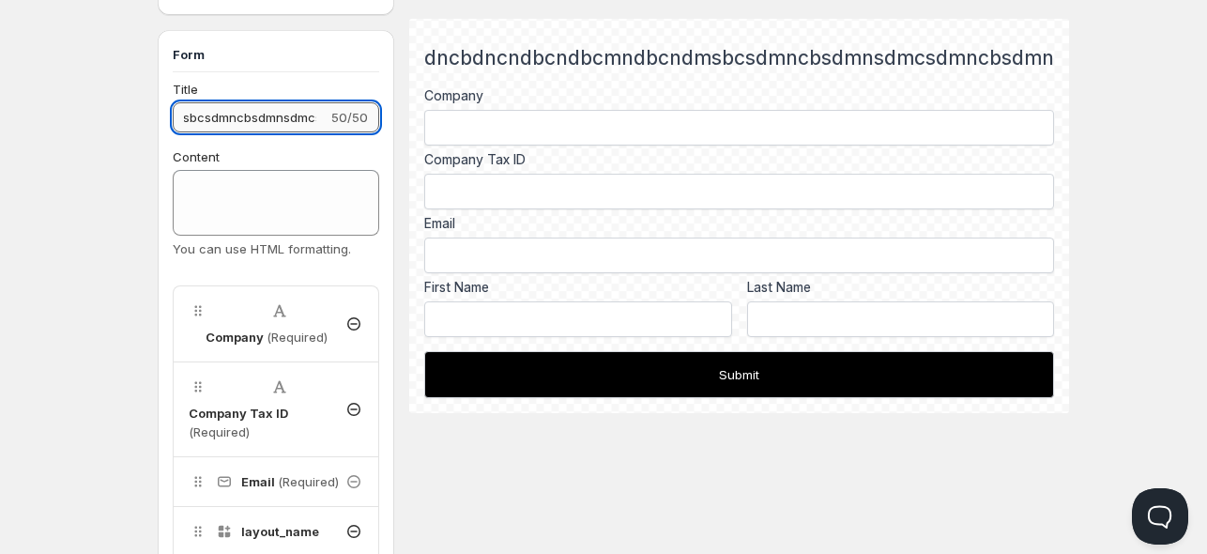
scroll to position [0, 250]
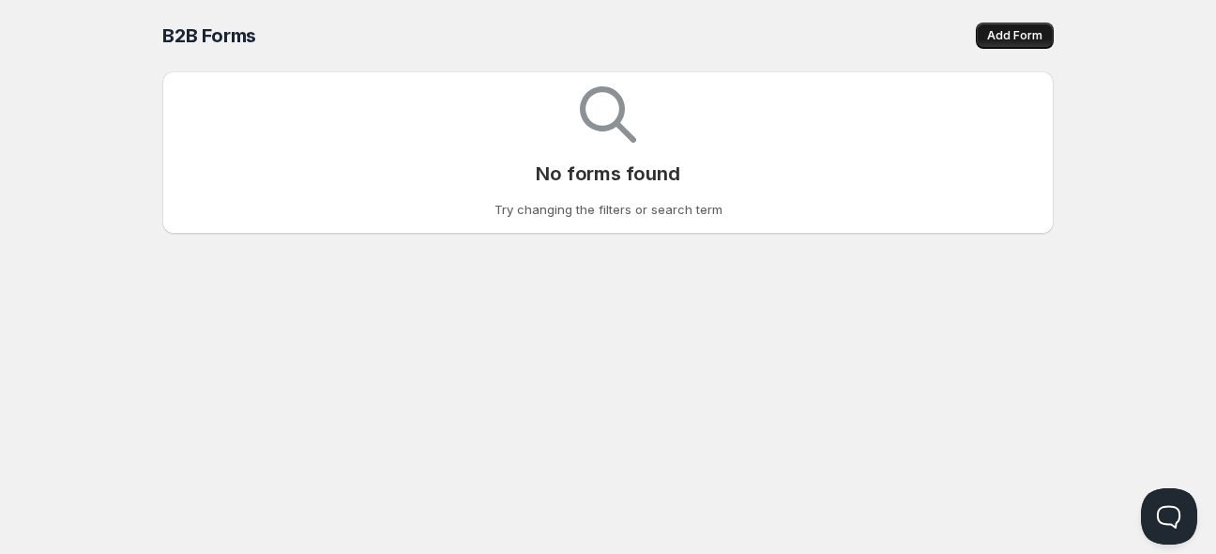
click at [1027, 34] on span "Add Form" at bounding box center [1014, 35] width 55 height 15
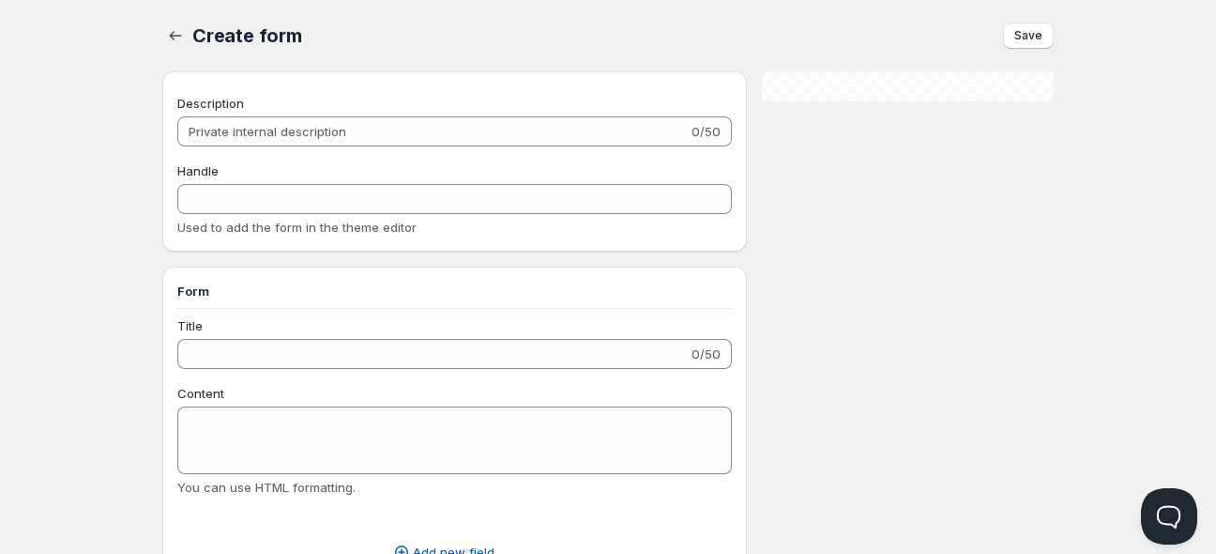
radio input "true"
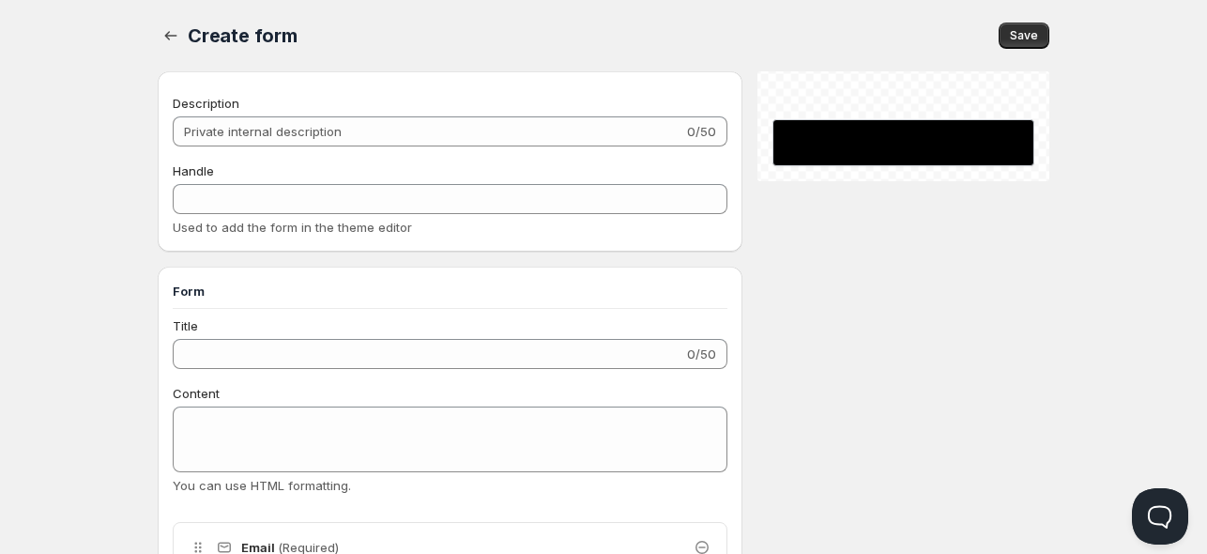
checkbox input "true"
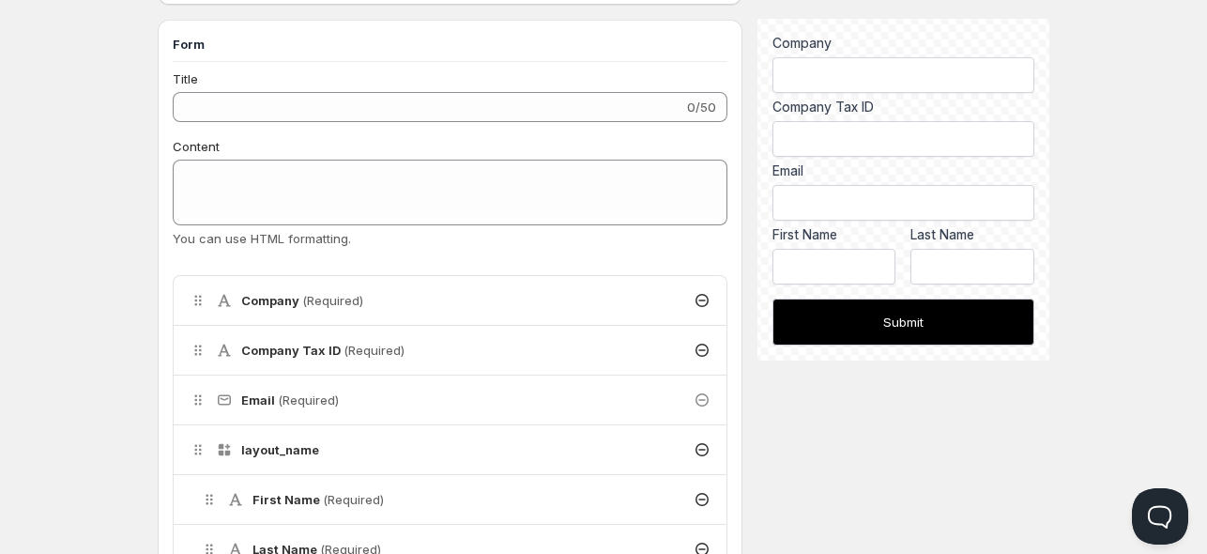
scroll to position [252, 0]
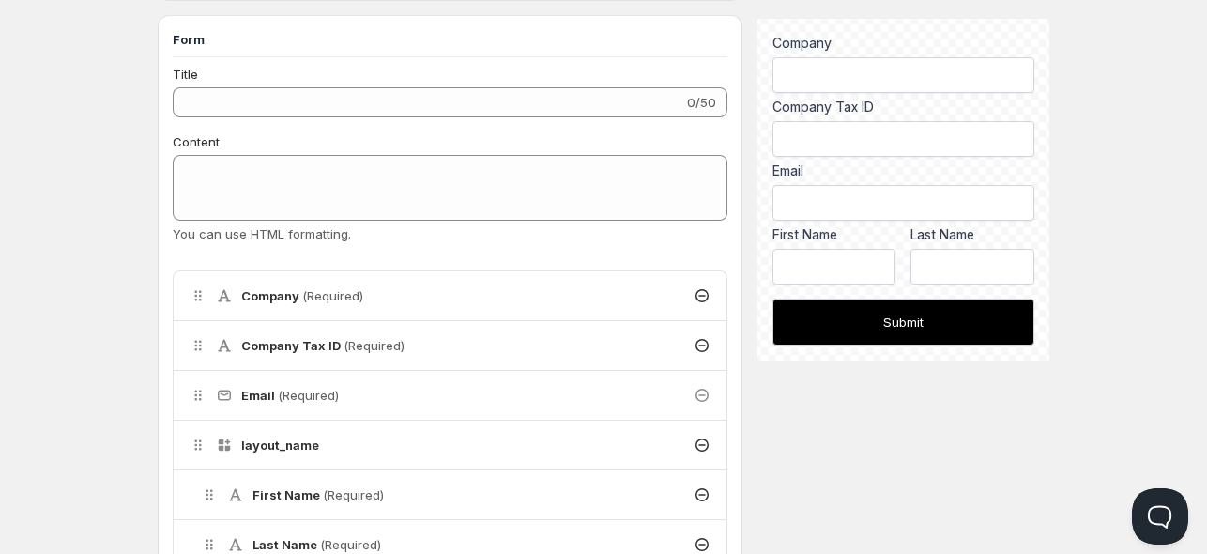
click at [350, 237] on div "You can use HTML formatting." at bounding box center [450, 233] width 555 height 19
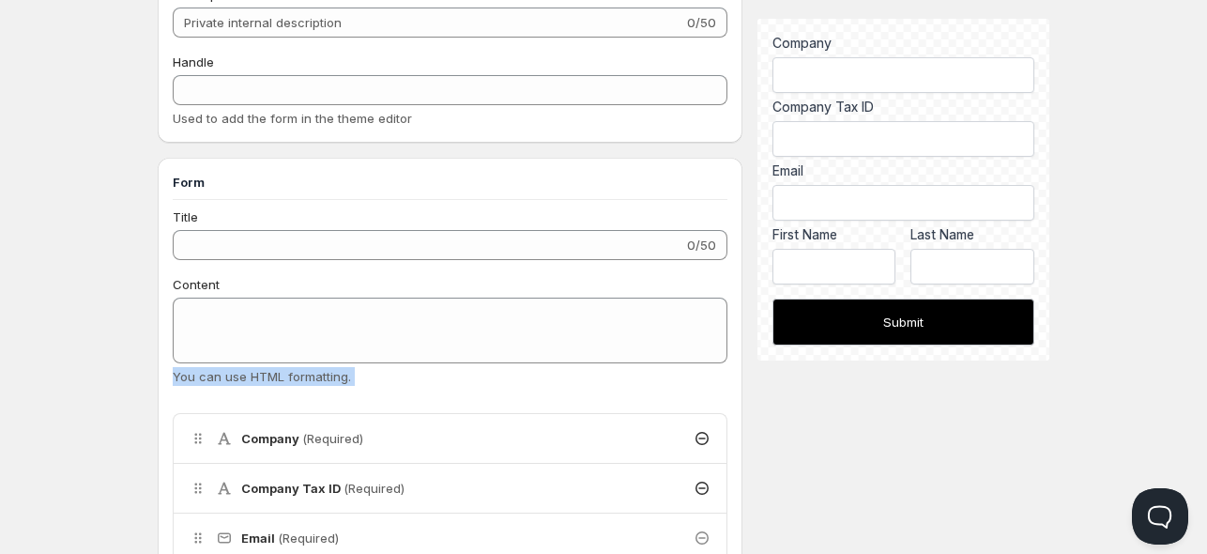
scroll to position [0, 0]
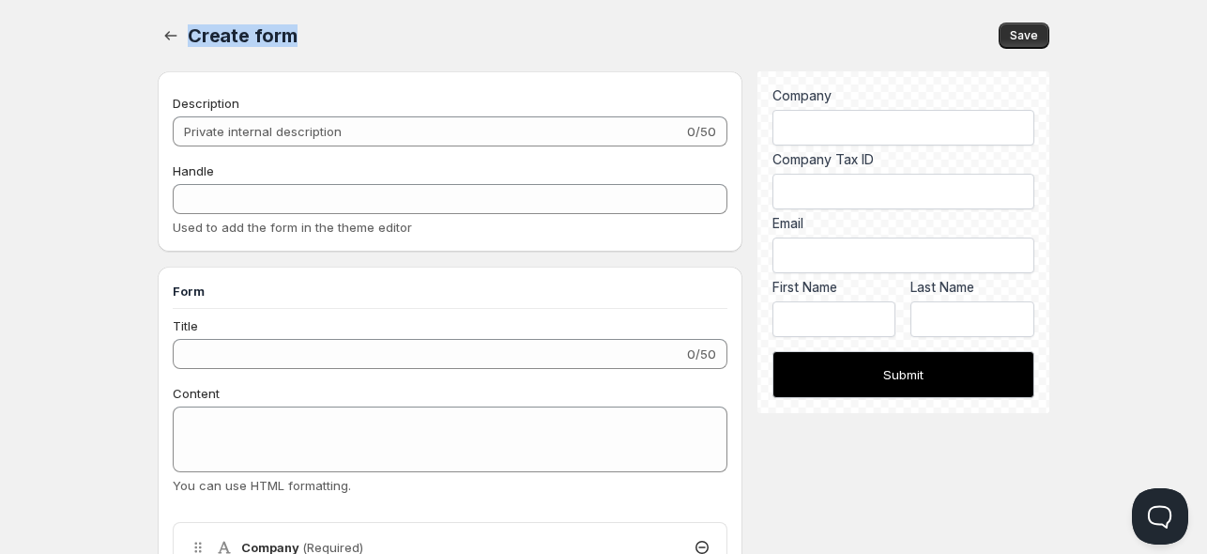
drag, startPoint x: 304, startPoint y: 29, endPoint x: 192, endPoint y: 10, distance: 113.3
click at [192, 10] on div "Create form. This page is ready Create form Save" at bounding box center [604, 35] width 892 height 71
copy span "Create form"
